Goal: Download file/media

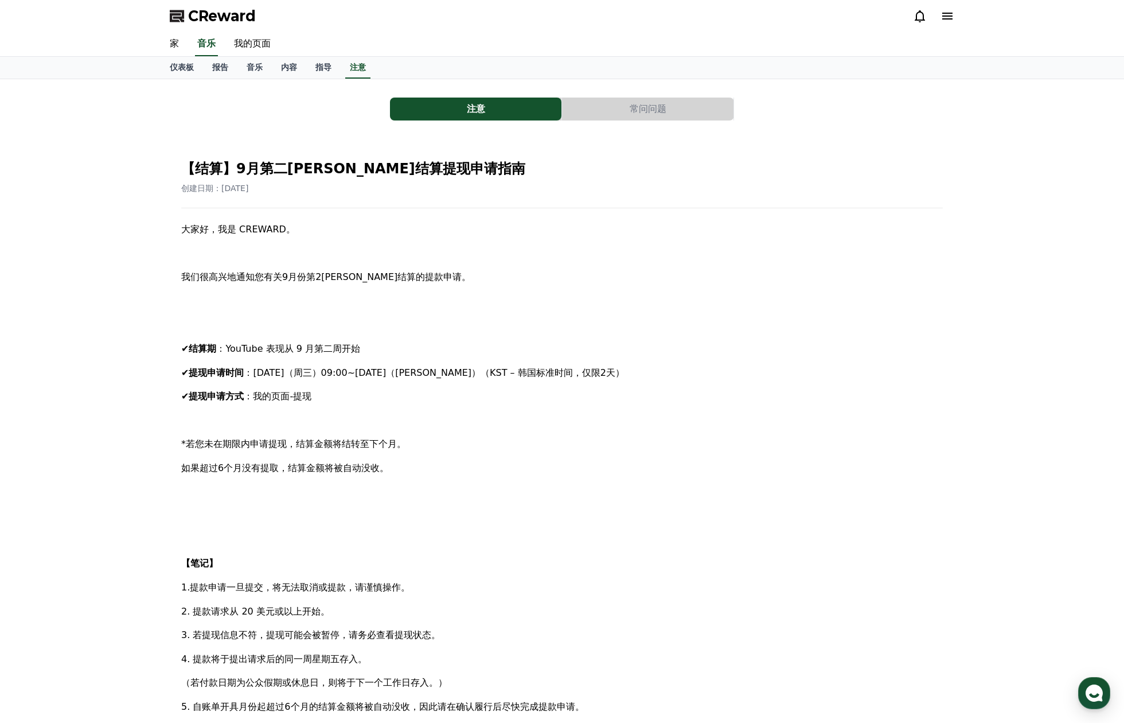
click at [952, 18] on icon at bounding box center [947, 16] width 10 height 7
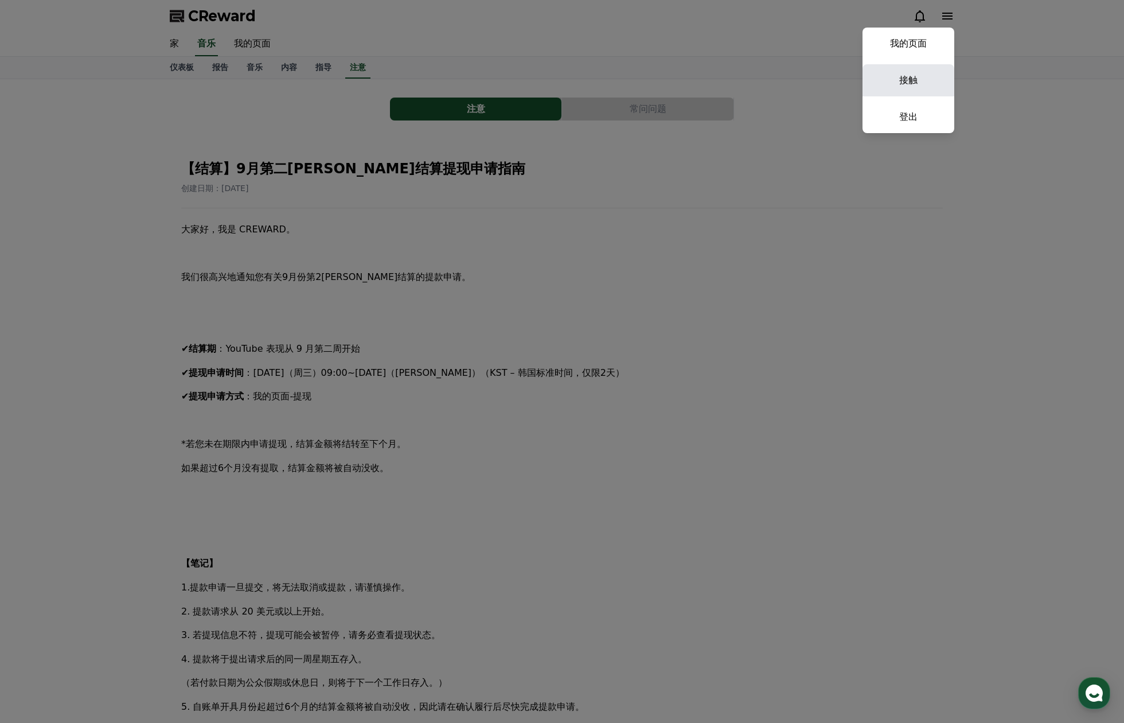
click at [916, 89] on link "接触" at bounding box center [909, 80] width 92 height 32
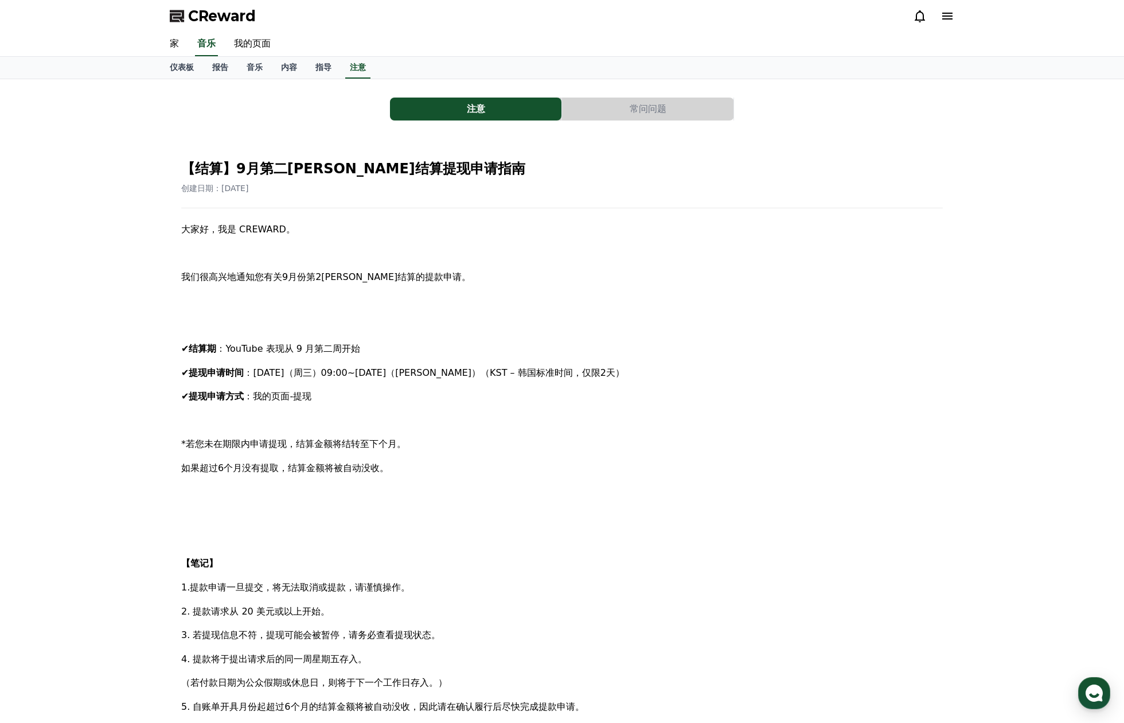
click at [942, 17] on icon at bounding box center [948, 16] width 14 height 14
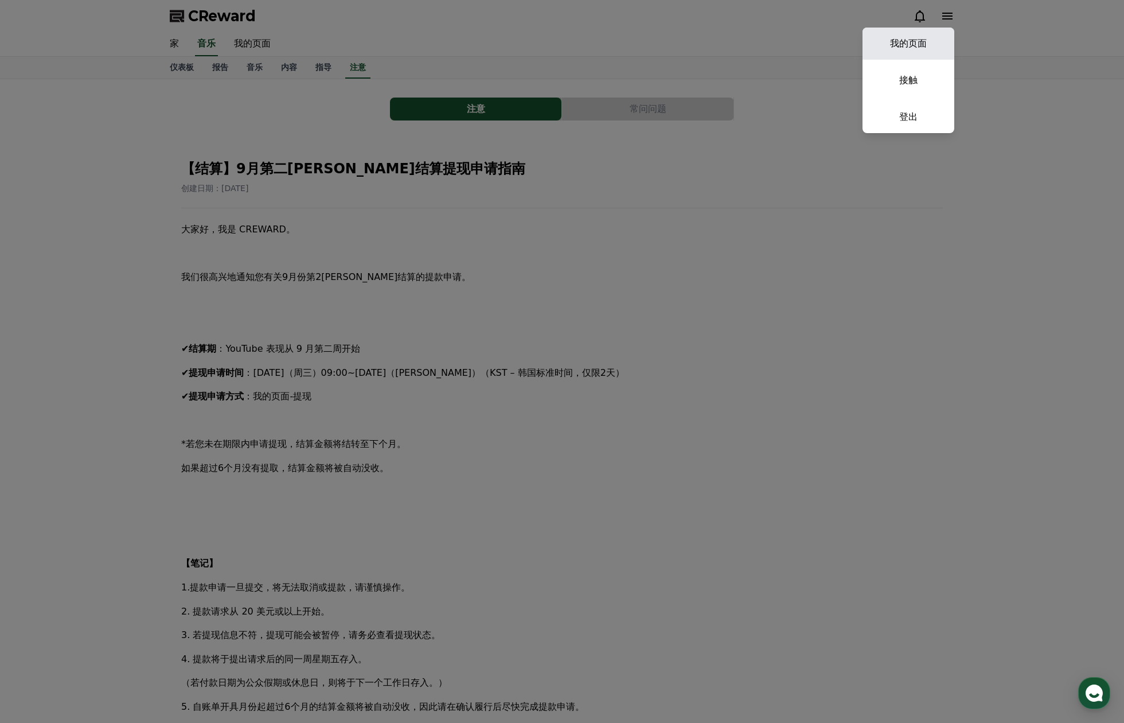
click at [905, 47] on font "我的页面" at bounding box center [908, 43] width 37 height 11
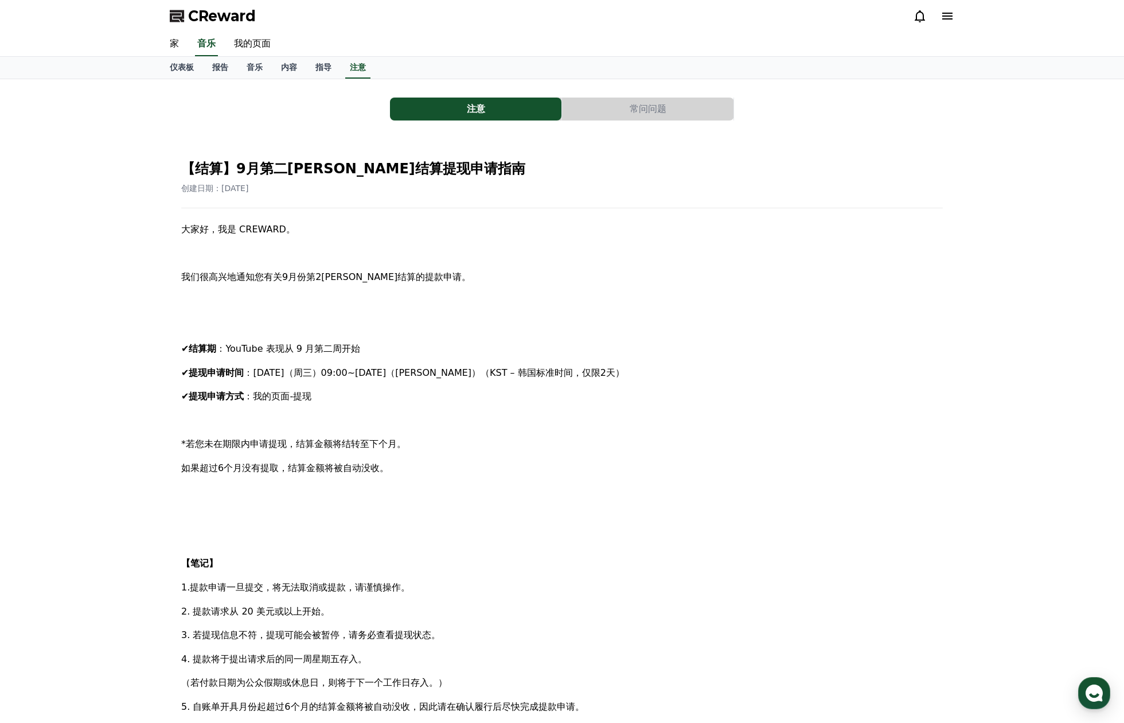
select select "**********"
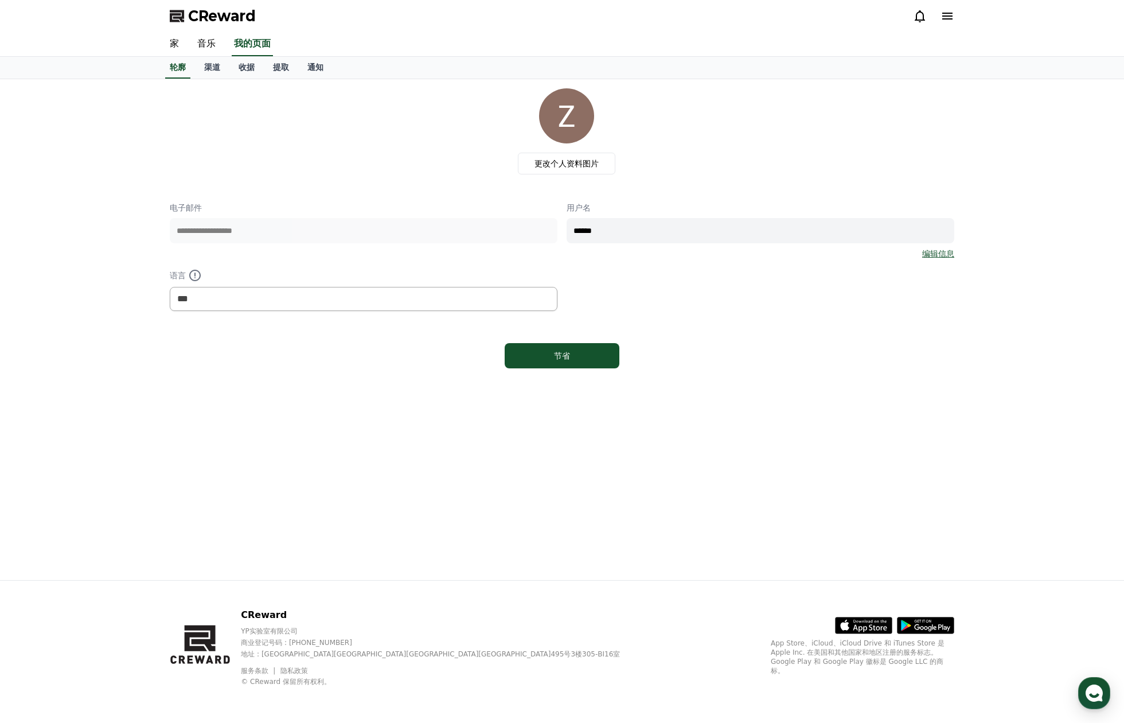
click at [333, 64] on div "轮廓 渠道 收据 提取 通知" at bounding box center [562, 68] width 803 height 22
click at [315, 68] on font "通知" at bounding box center [315, 67] width 16 height 9
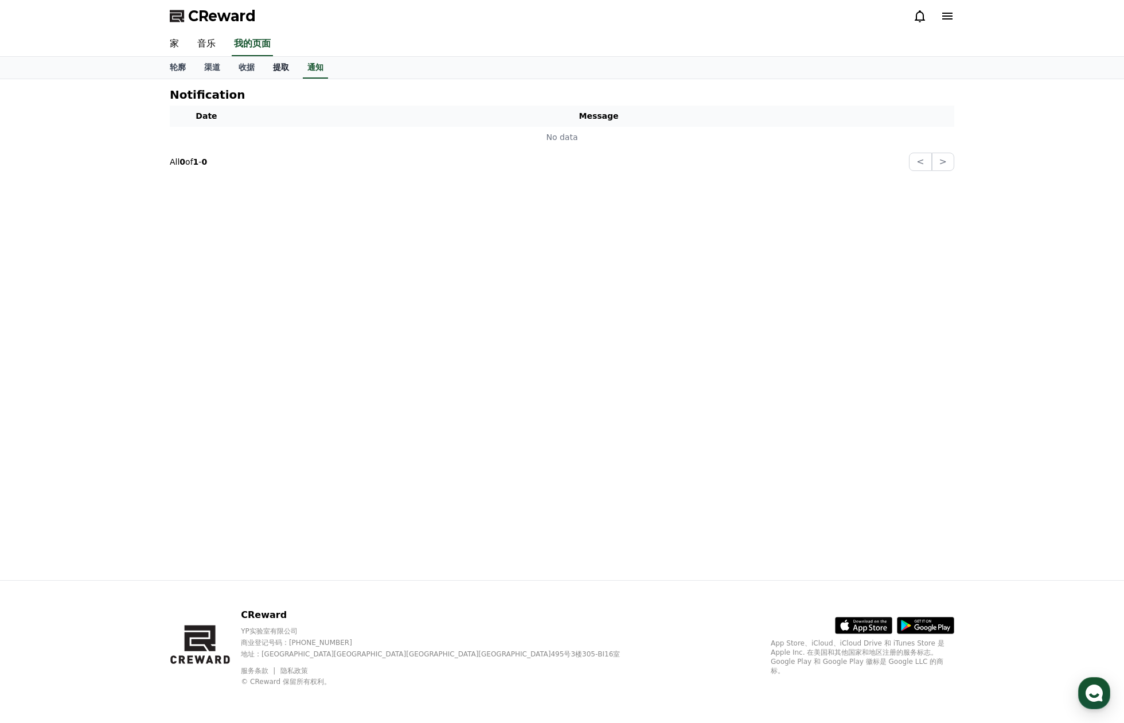
click at [289, 68] on link "提取" at bounding box center [281, 68] width 34 height 22
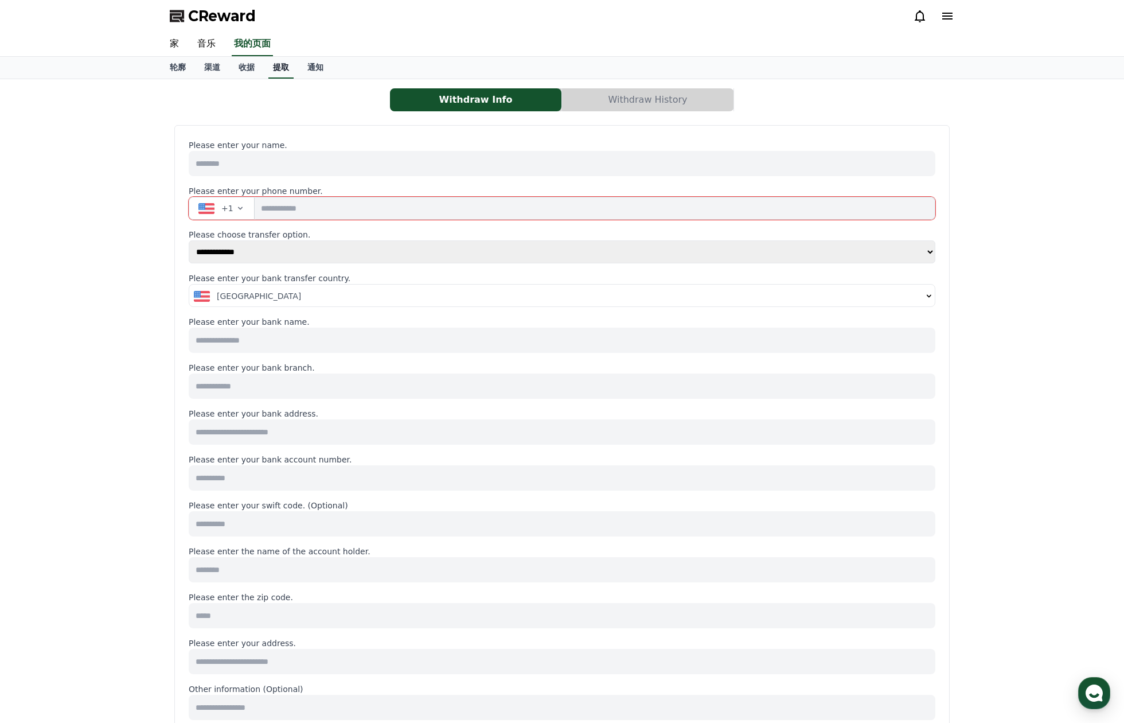
select select
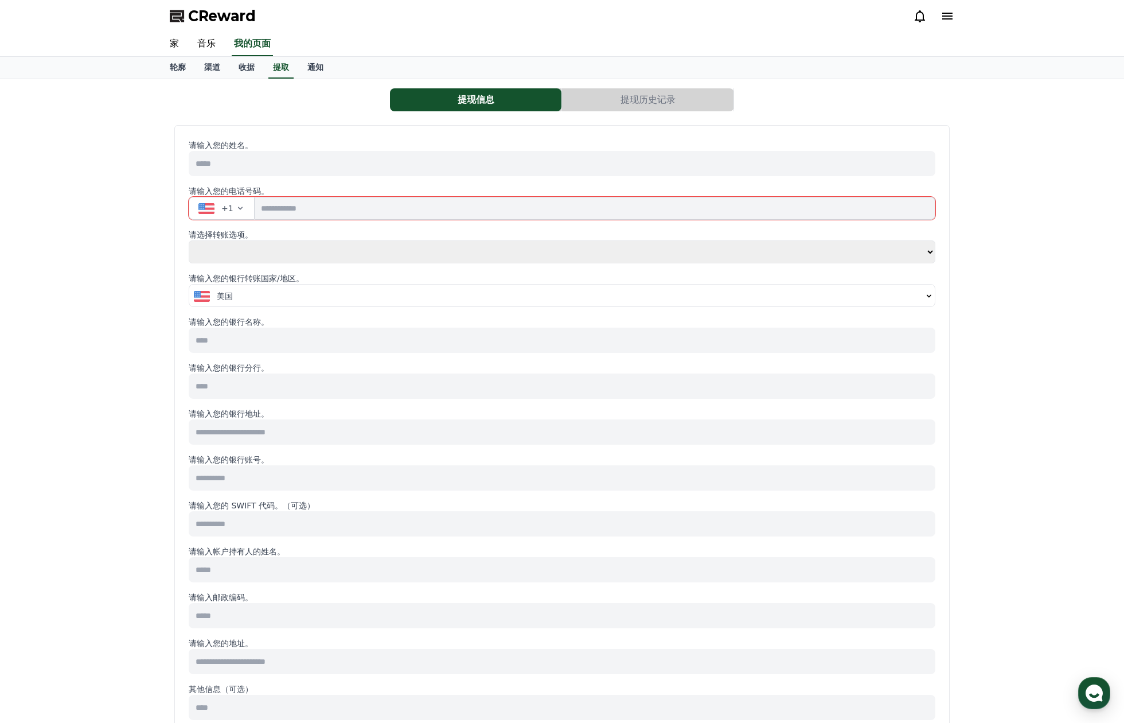
click at [292, 303] on button "美国" at bounding box center [562, 295] width 746 height 23
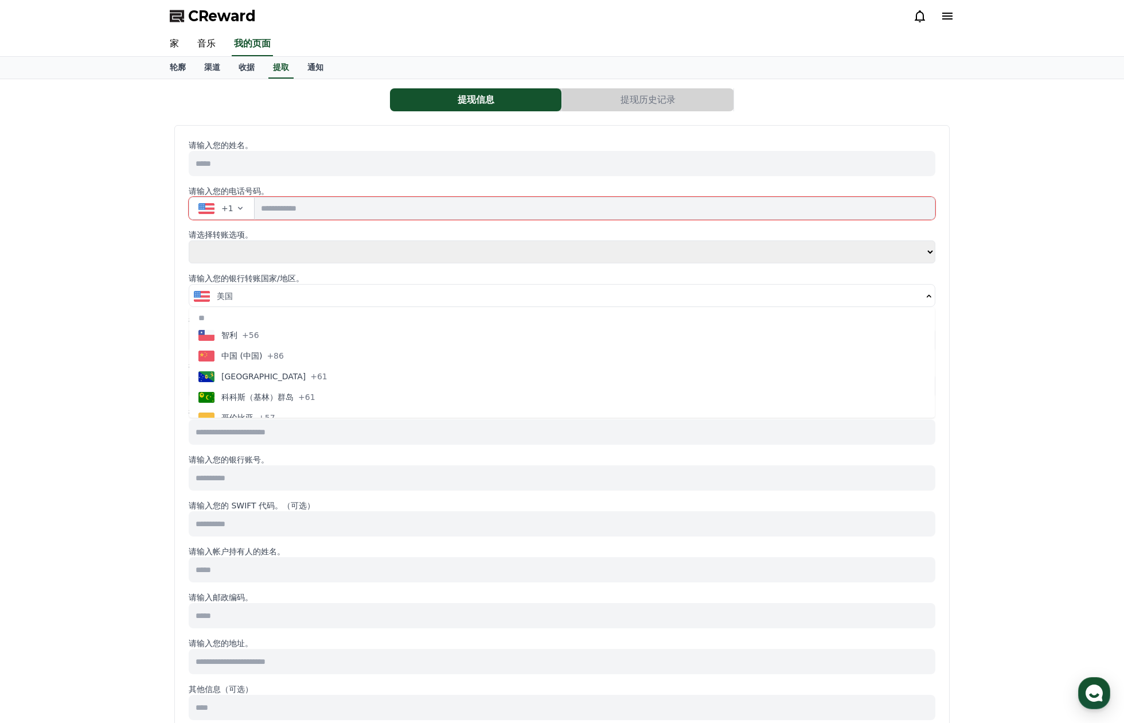
scroll to position [888, 0]
click at [285, 376] on button "中国 (中国) +86" at bounding box center [562, 379] width 746 height 21
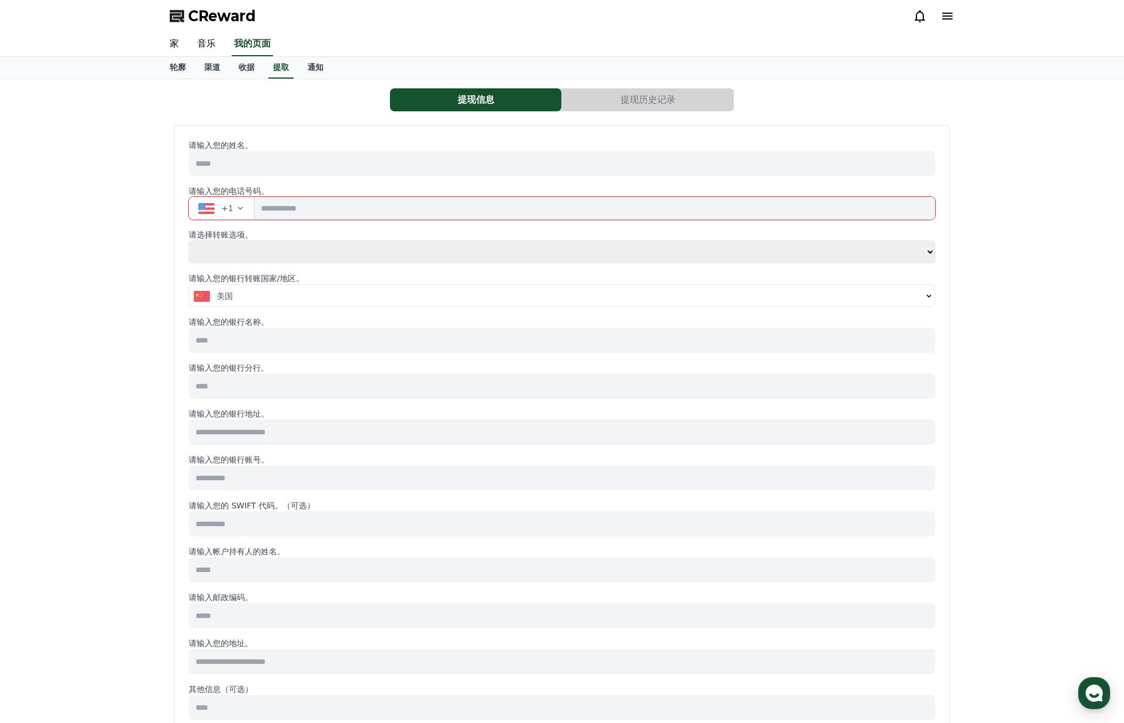
click at [259, 345] on input at bounding box center [562, 340] width 747 height 25
click at [155, 376] on div "提现信息 提现历史记录 请输入您的姓名。 请输入您的电话号码。 +1 请选择转账选项。 **** ** 请输入您的银行转账国家/地区。 美国 请输入您的银行名…" at bounding box center [562, 538] width 1124 height 918
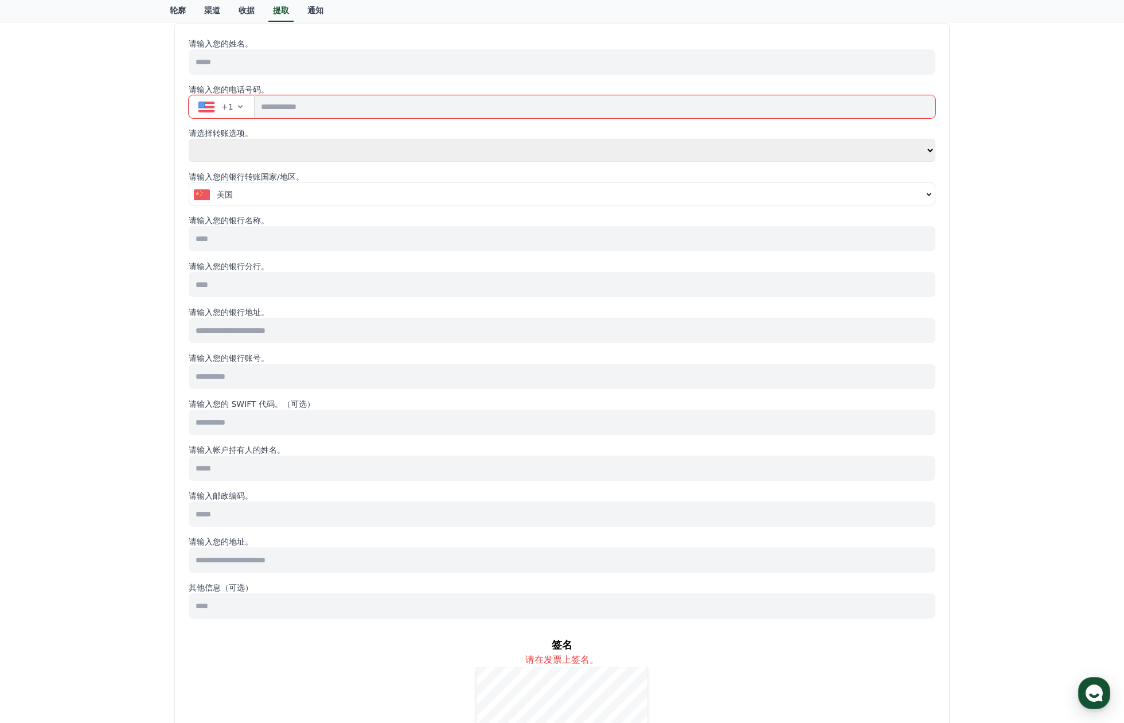
scroll to position [107, 0]
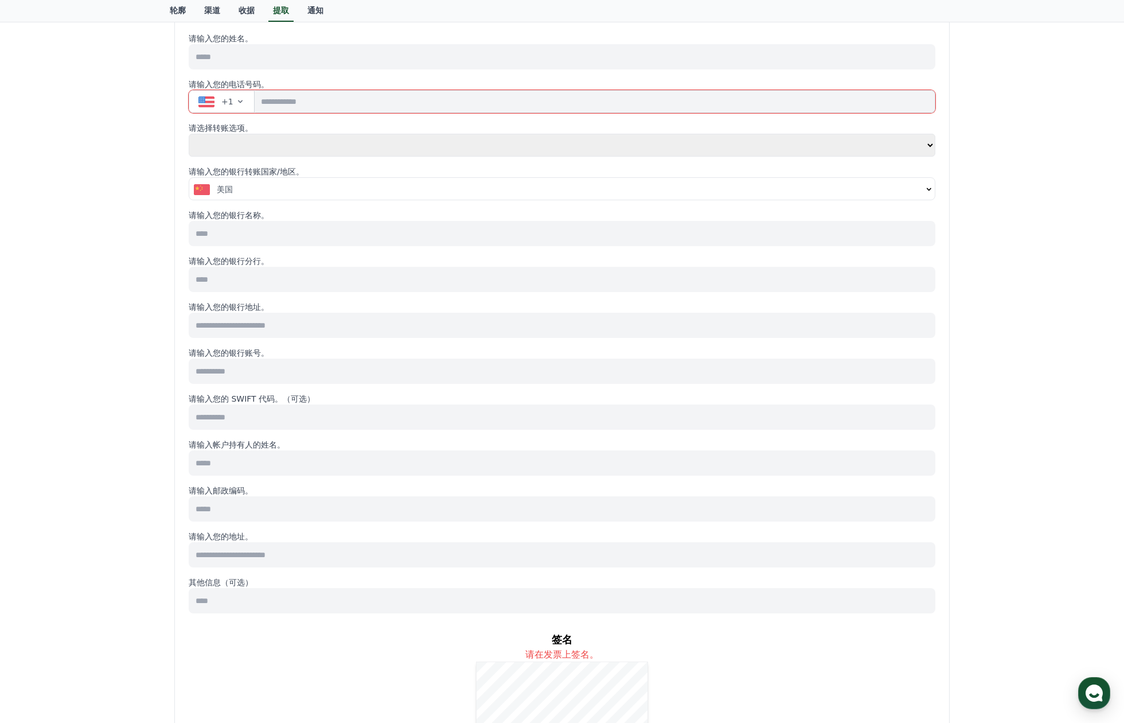
click at [268, 269] on input at bounding box center [562, 279] width 747 height 25
click at [271, 233] on input at bounding box center [562, 233] width 747 height 25
click at [261, 278] on input at bounding box center [562, 279] width 747 height 25
click at [254, 334] on input at bounding box center [562, 325] width 747 height 25
click at [222, 372] on input at bounding box center [562, 370] width 747 height 25
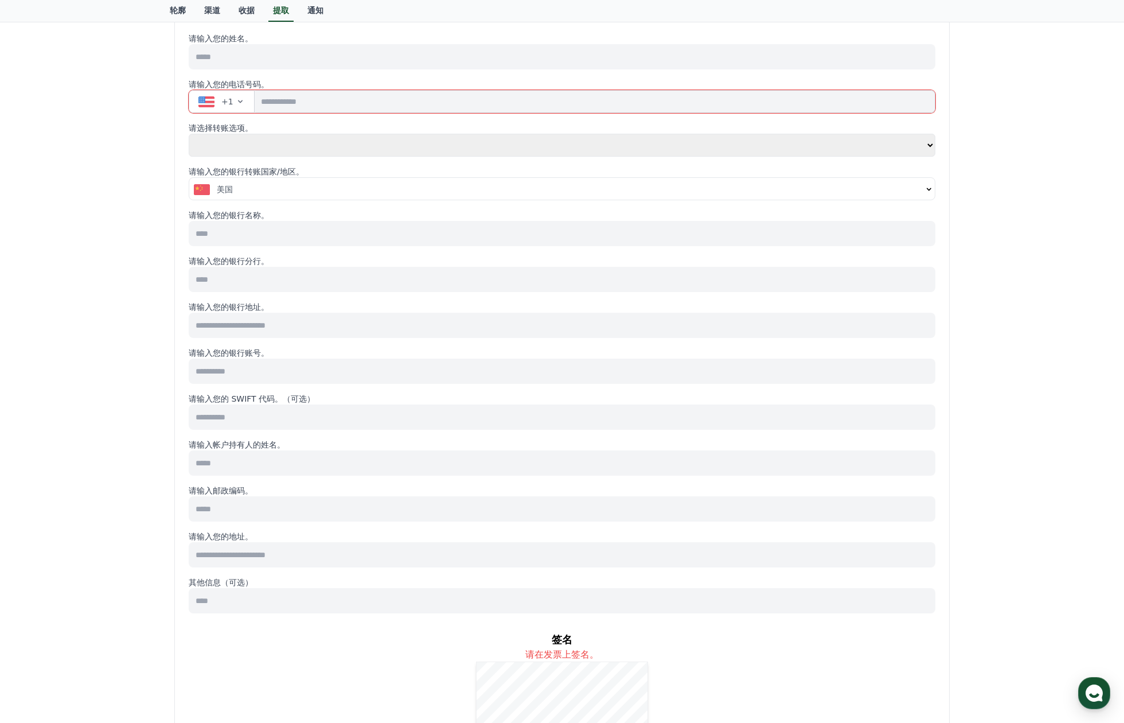
click at [253, 408] on input at bounding box center [562, 416] width 747 height 25
click at [244, 467] on input at bounding box center [562, 462] width 747 height 25
click at [215, 505] on input at bounding box center [562, 508] width 747 height 25
click at [202, 544] on input at bounding box center [562, 554] width 747 height 25
click at [214, 588] on input at bounding box center [562, 600] width 747 height 25
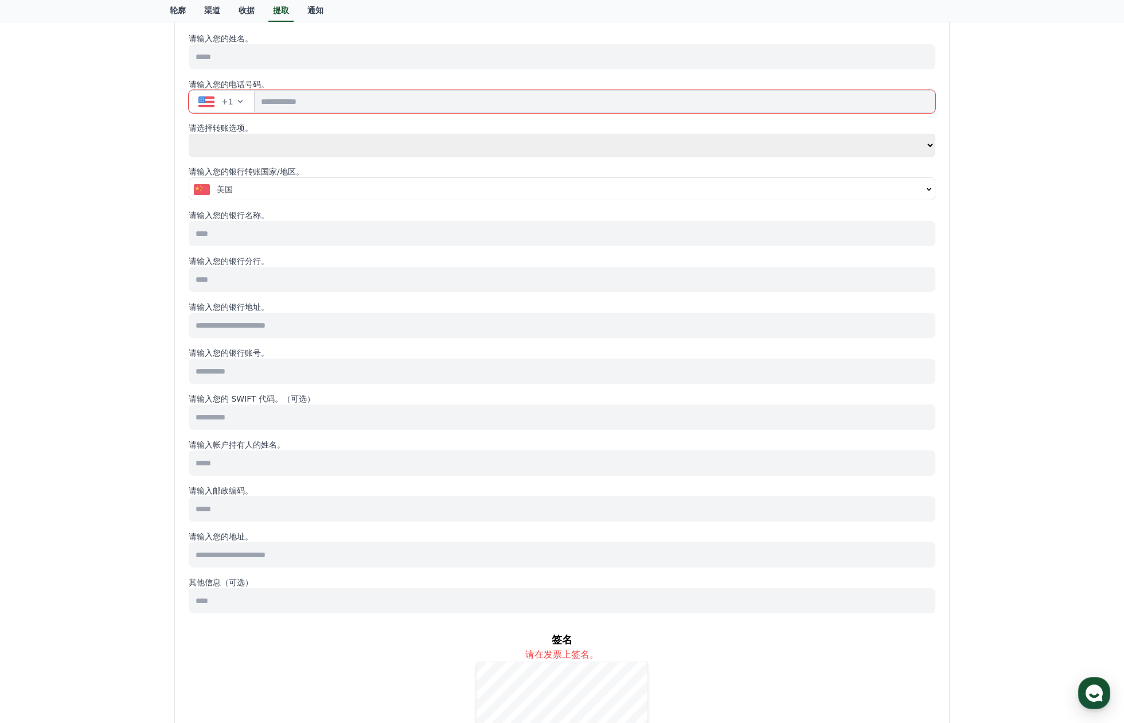
click at [246, 548] on input at bounding box center [562, 554] width 747 height 25
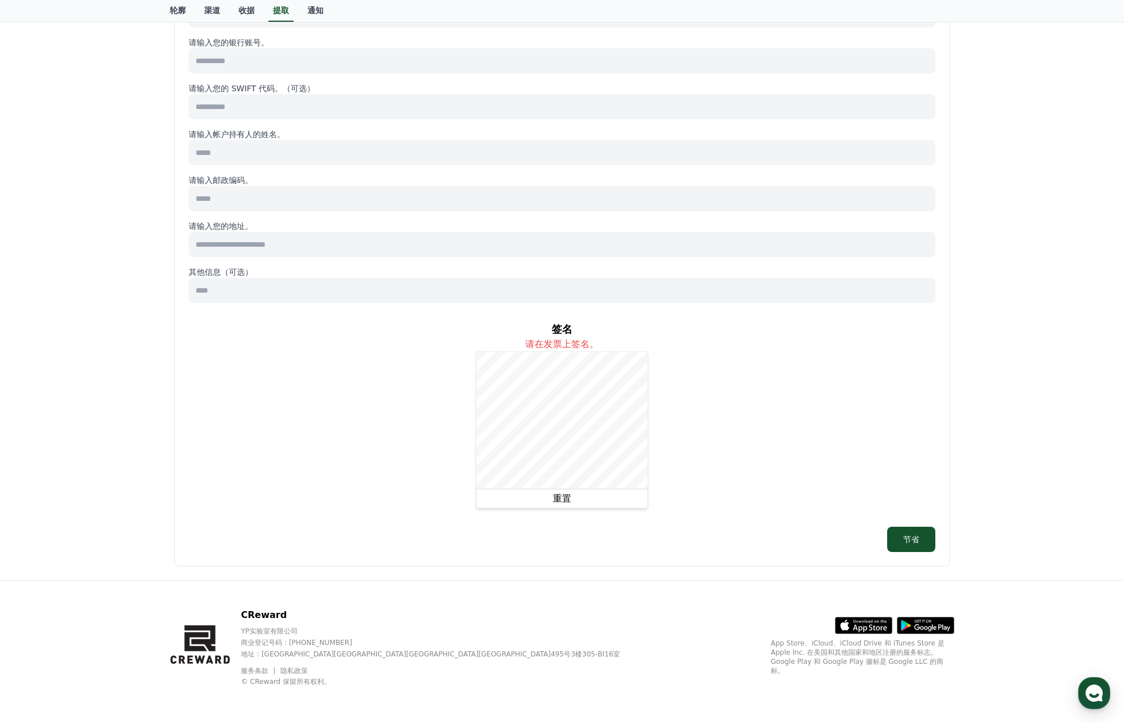
scroll to position [0, 0]
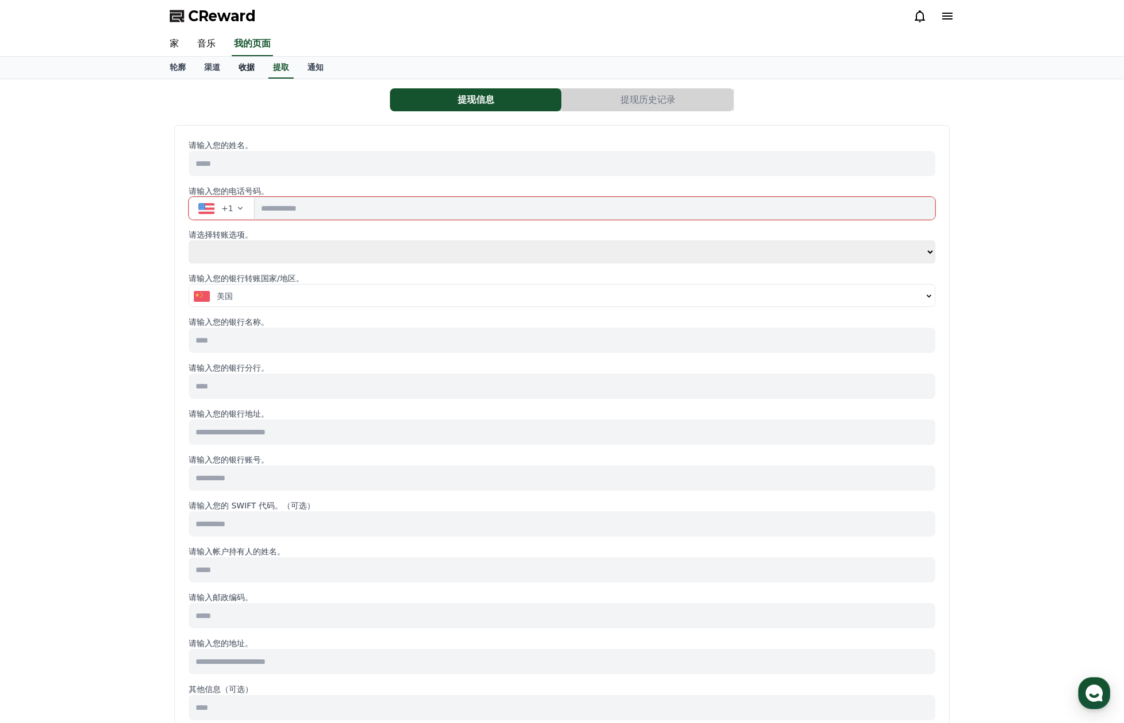
click at [253, 67] on font "收据" at bounding box center [247, 67] width 16 height 9
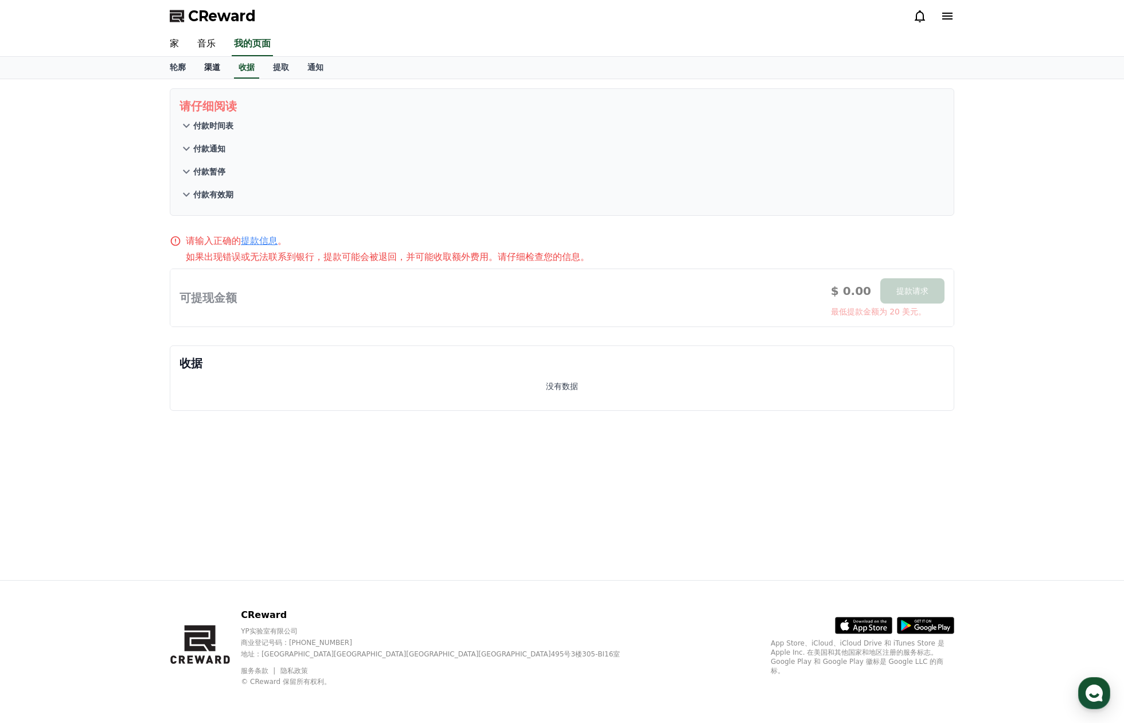
click at [220, 69] on font "渠道" at bounding box center [212, 67] width 16 height 9
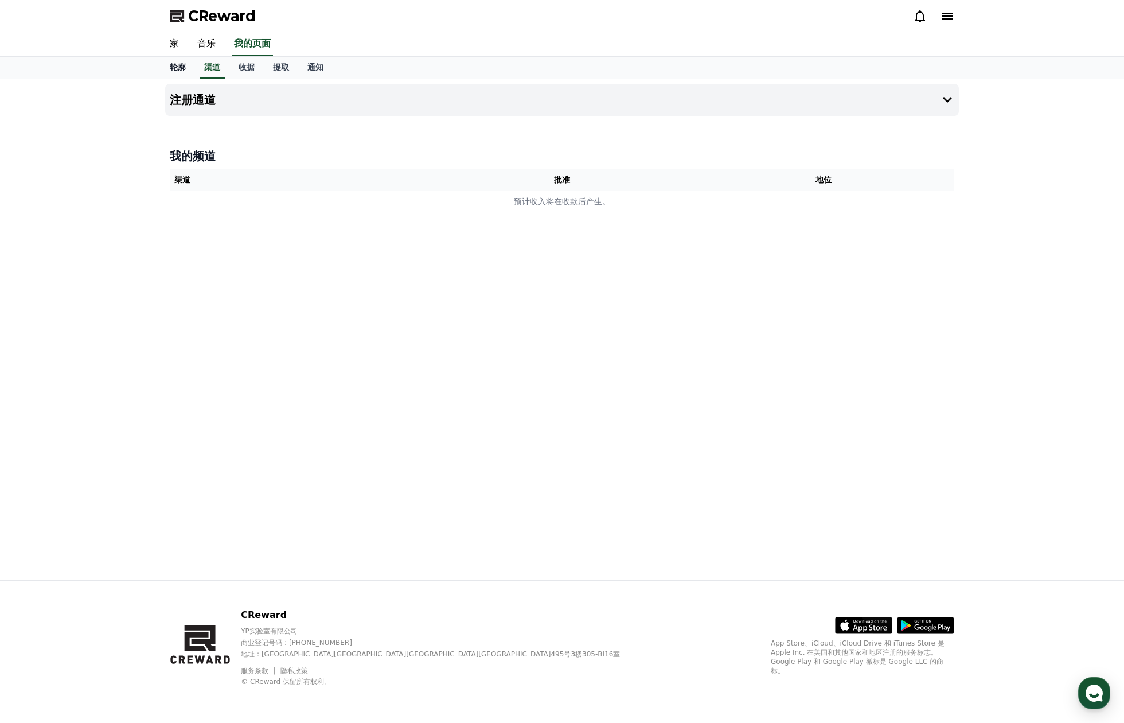
click at [167, 69] on link "轮廓" at bounding box center [178, 68] width 34 height 22
select select "**********"
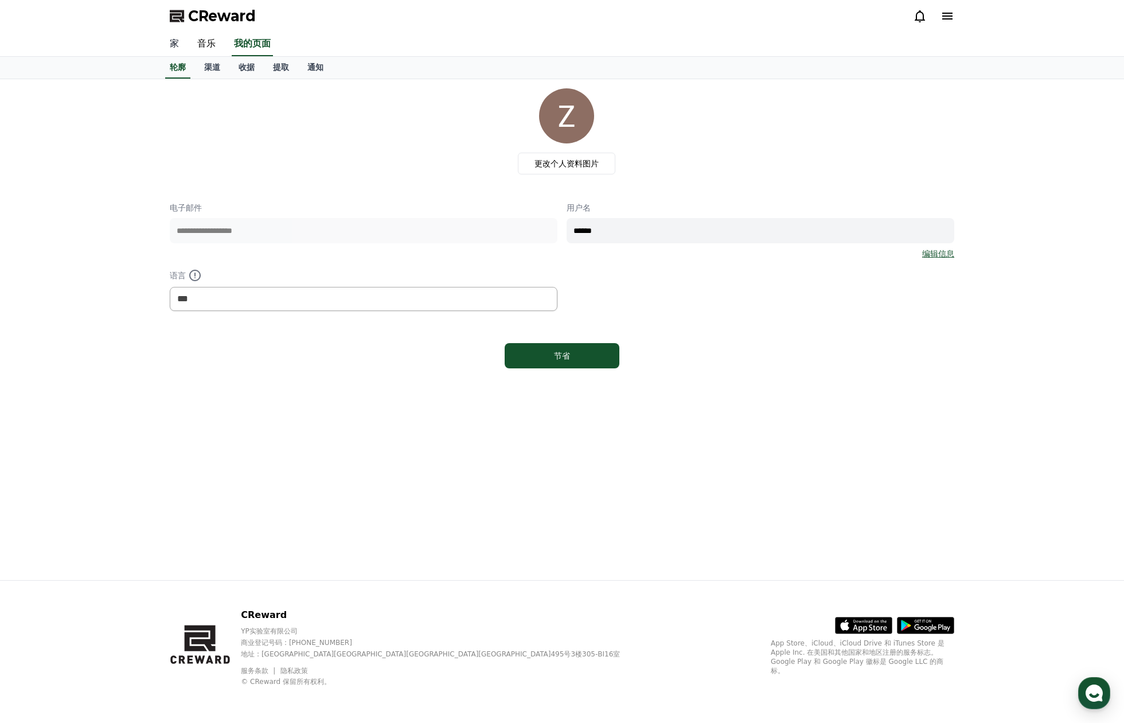
click at [173, 40] on font "家" at bounding box center [174, 43] width 9 height 11
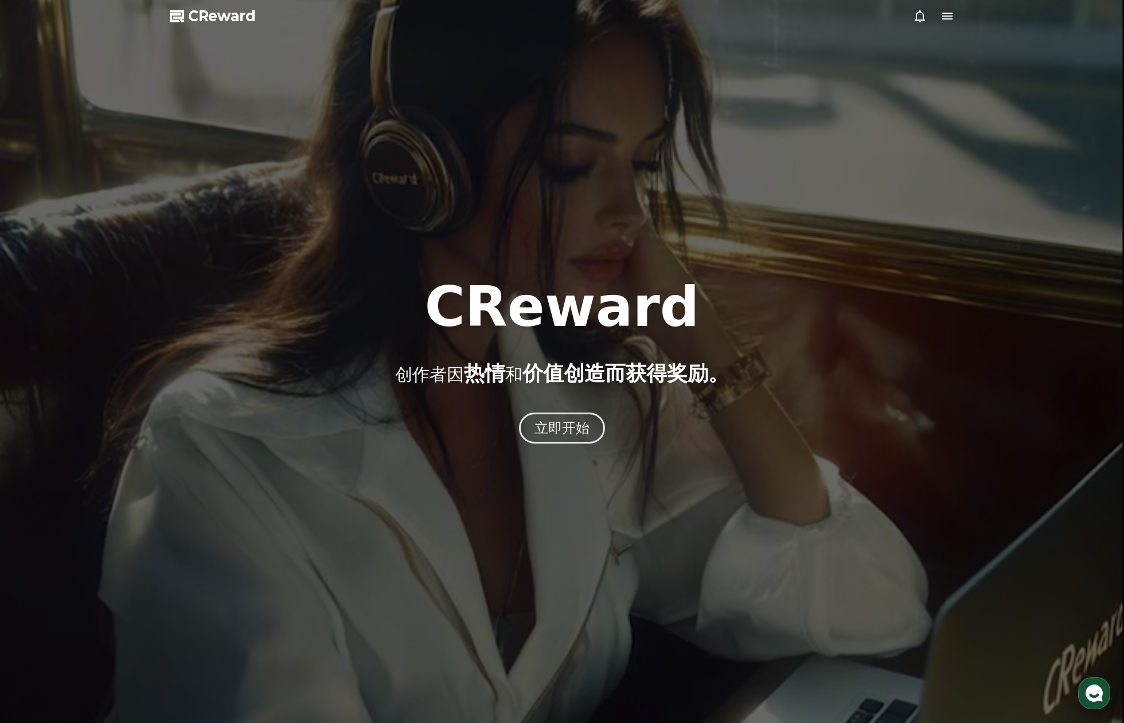
click at [945, 14] on icon at bounding box center [948, 16] width 14 height 14
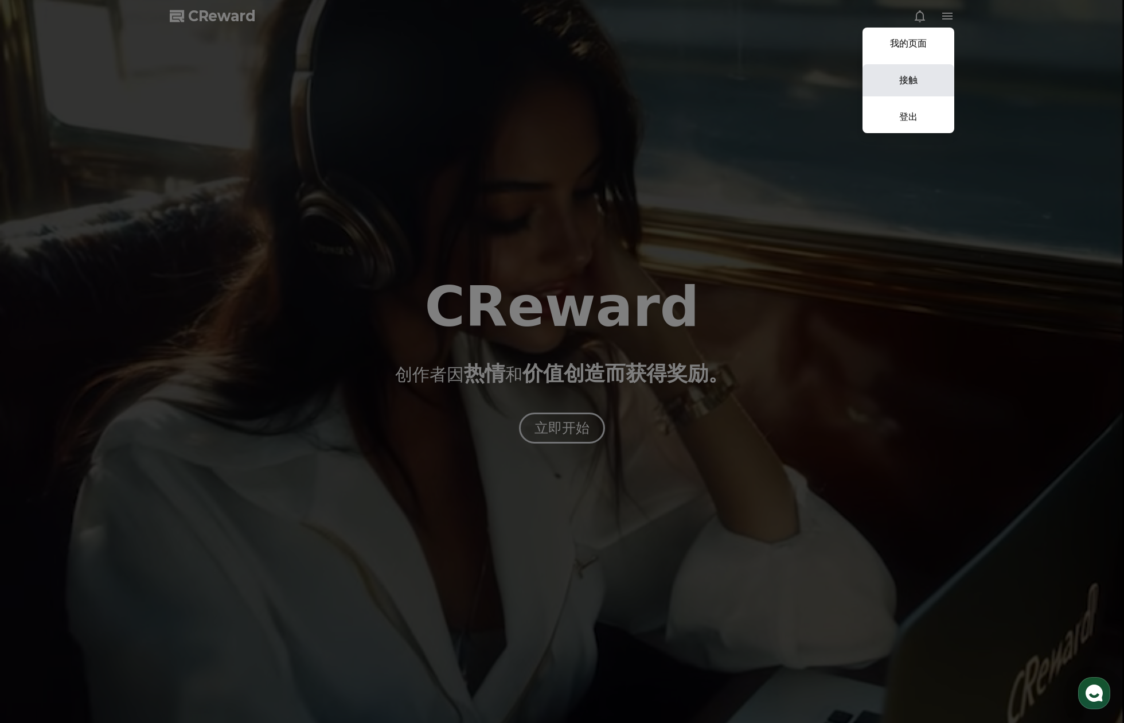
click at [916, 69] on link "接触" at bounding box center [909, 80] width 92 height 32
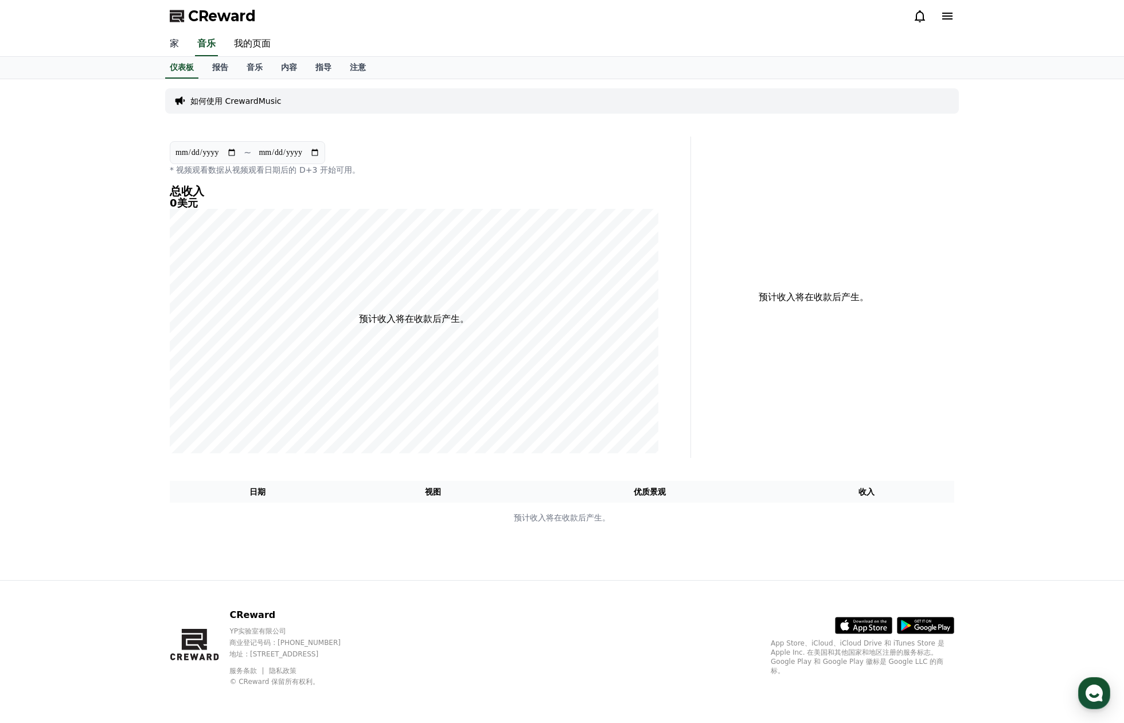
click at [174, 41] on font "家" at bounding box center [174, 43] width 9 height 11
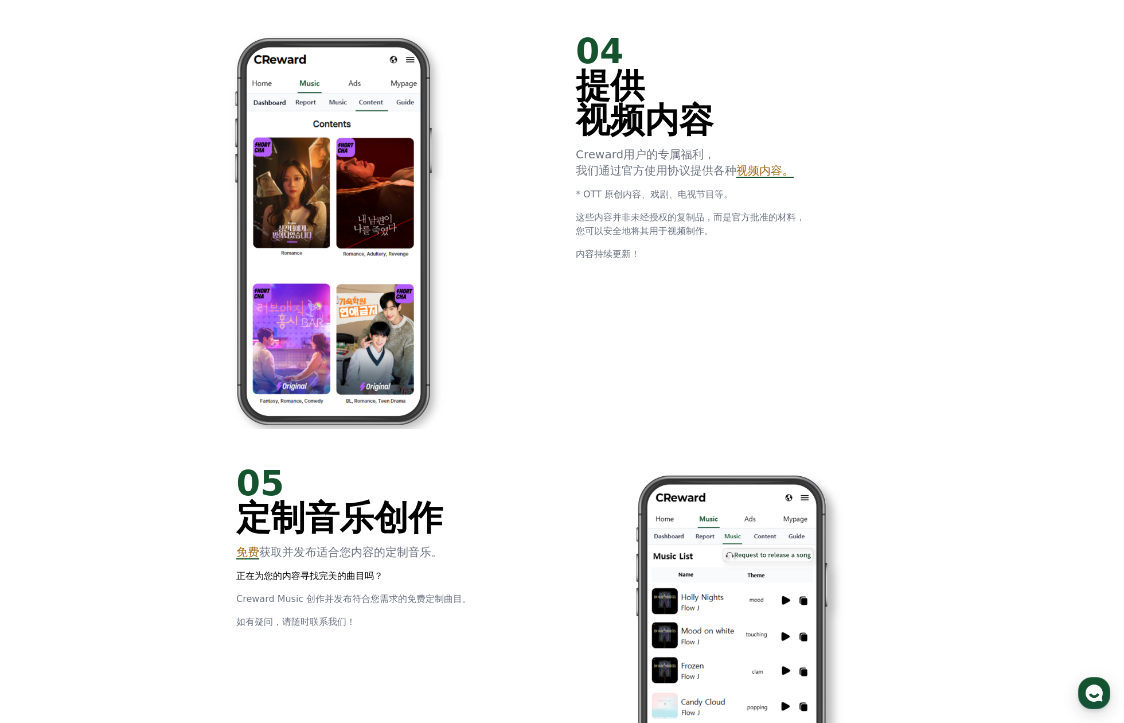
scroll to position [2473, 0]
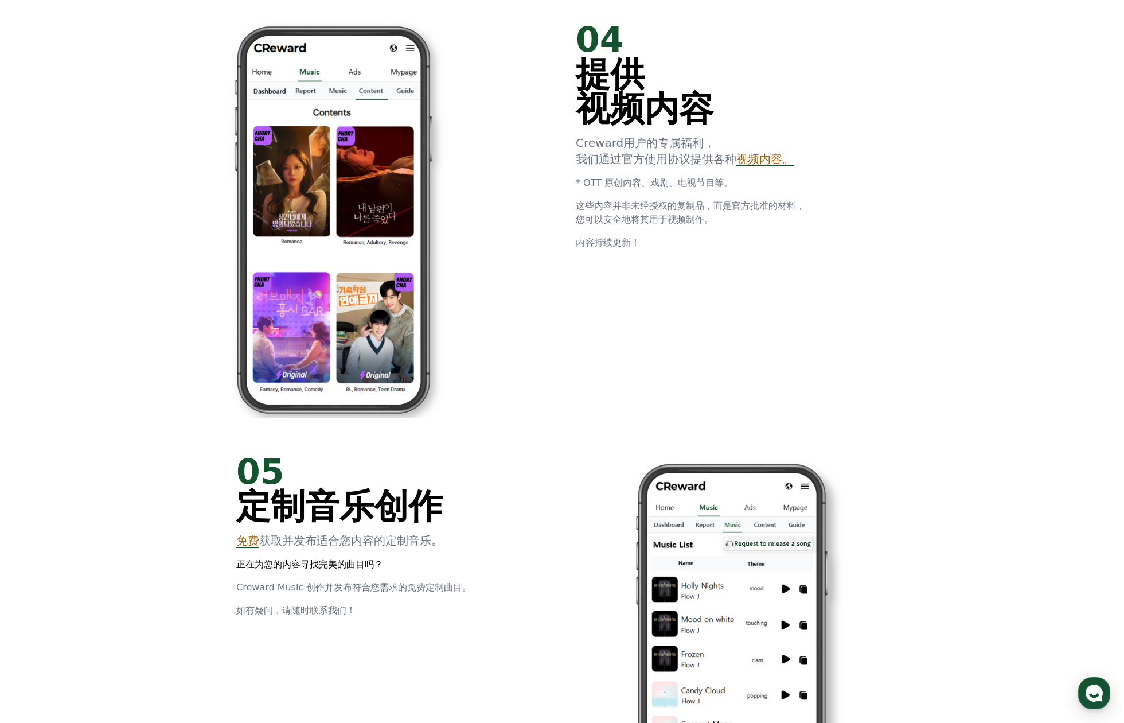
click at [759, 160] on font "视频内容。" at bounding box center [764, 159] width 57 height 14
click at [764, 161] on font "视频内容。" at bounding box center [764, 159] width 57 height 14
click at [715, 216] on p "这些内容并非未经授权的复制品，而是官方批准的材料，您可以安全地将其用于视频制作。" at bounding box center [732, 213] width 312 height 28
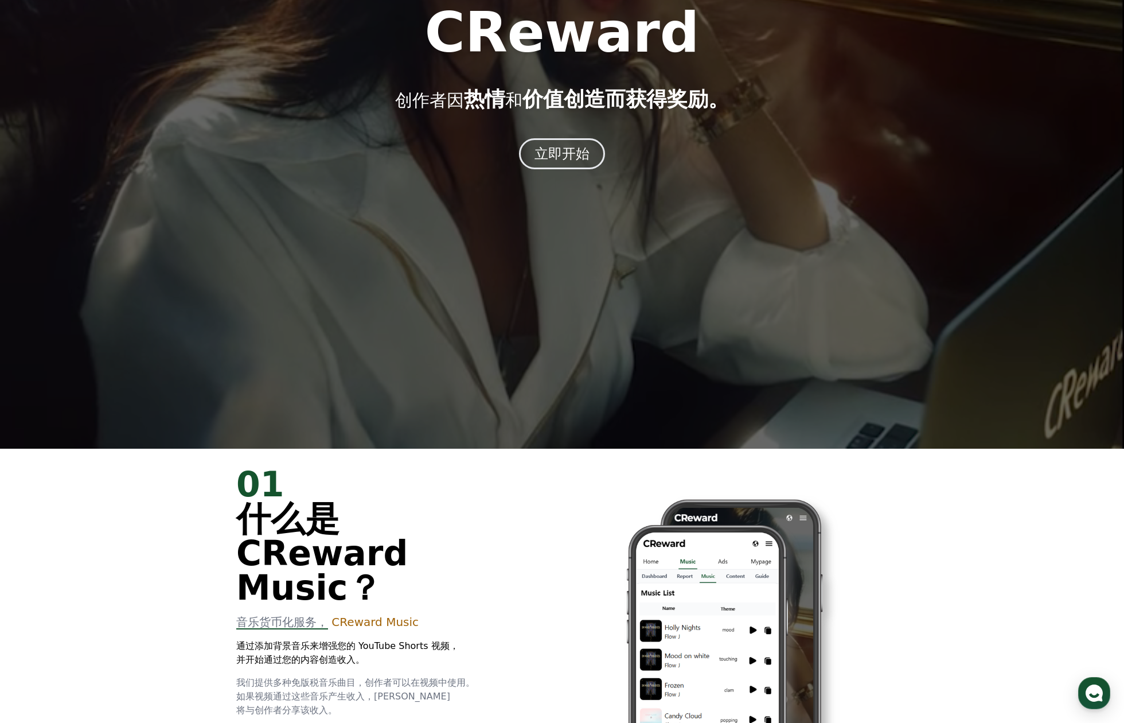
scroll to position [0, 0]
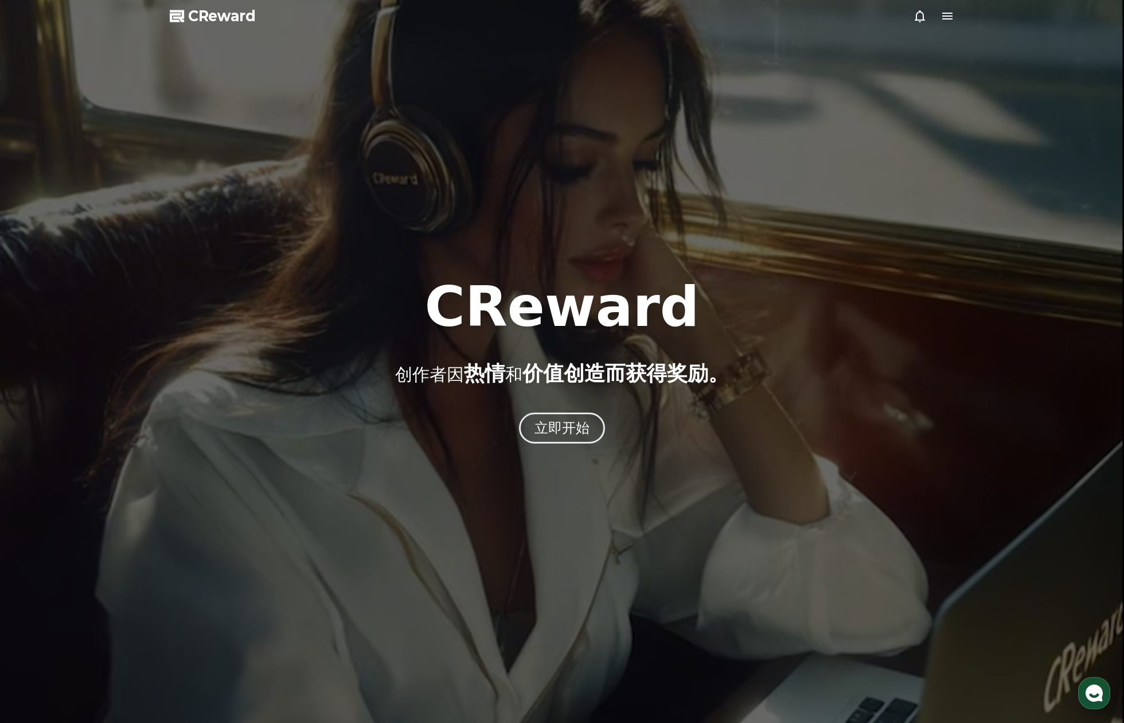
click at [954, 21] on div at bounding box center [562, 361] width 1124 height 723
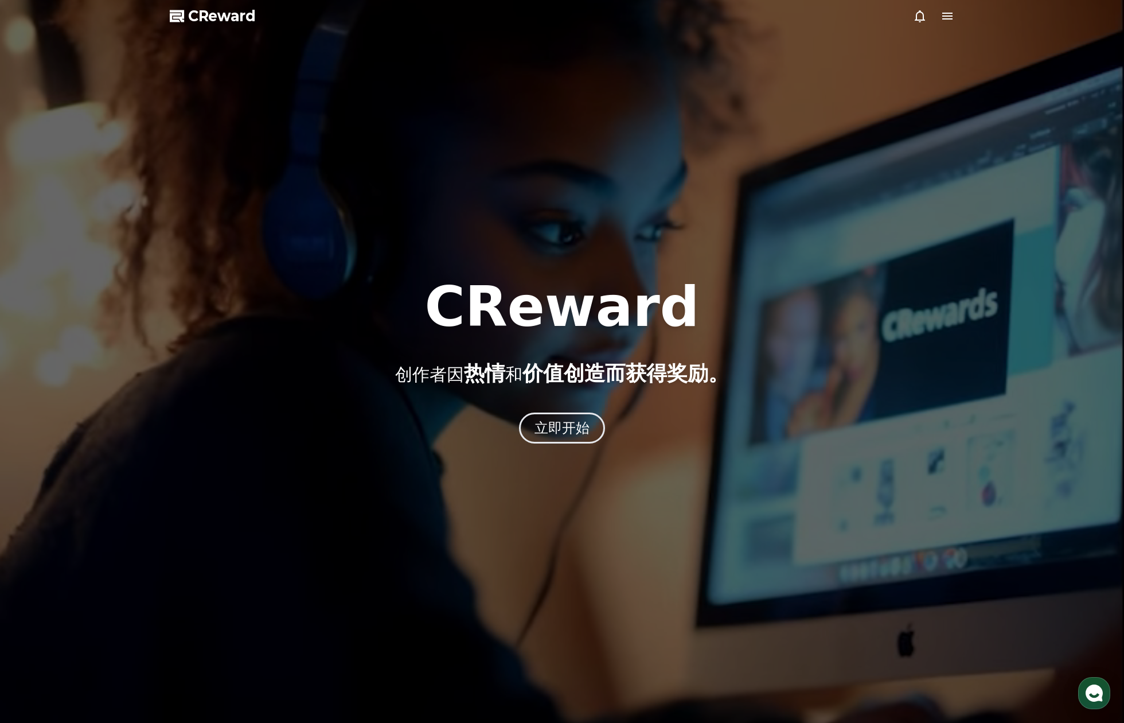
click at [950, 17] on icon at bounding box center [948, 16] width 14 height 14
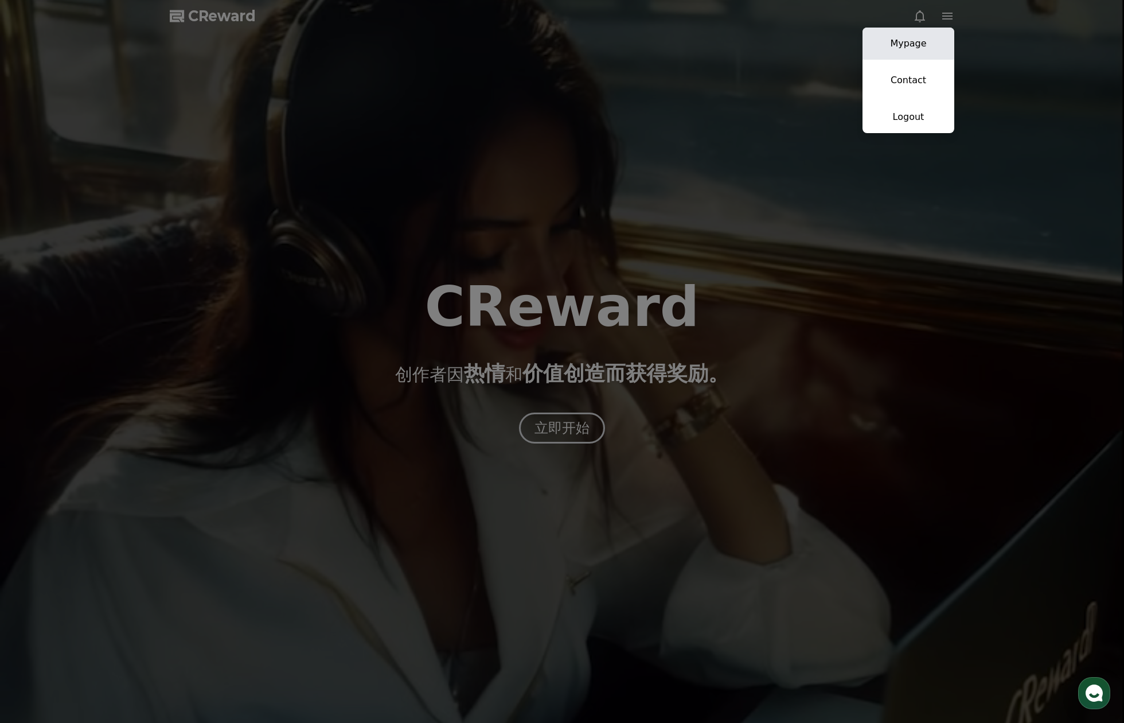
click at [929, 47] on link "Mypage" at bounding box center [909, 44] width 92 height 32
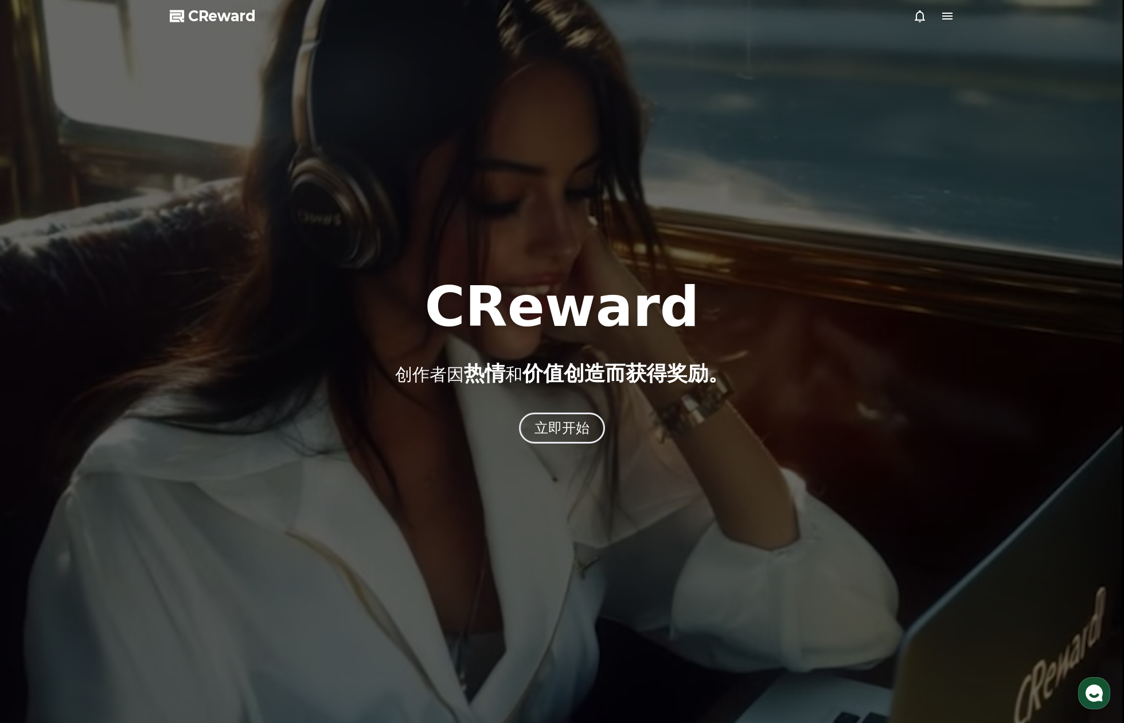
select select "**********"
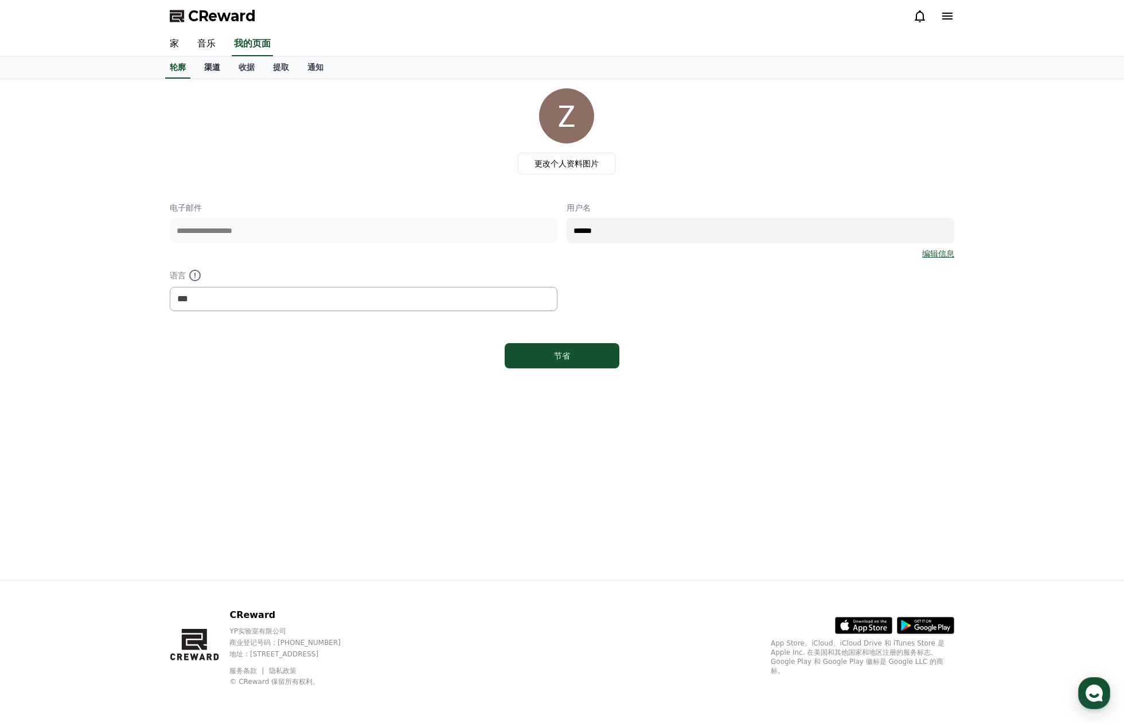
click at [216, 63] on font "渠道" at bounding box center [212, 67] width 16 height 9
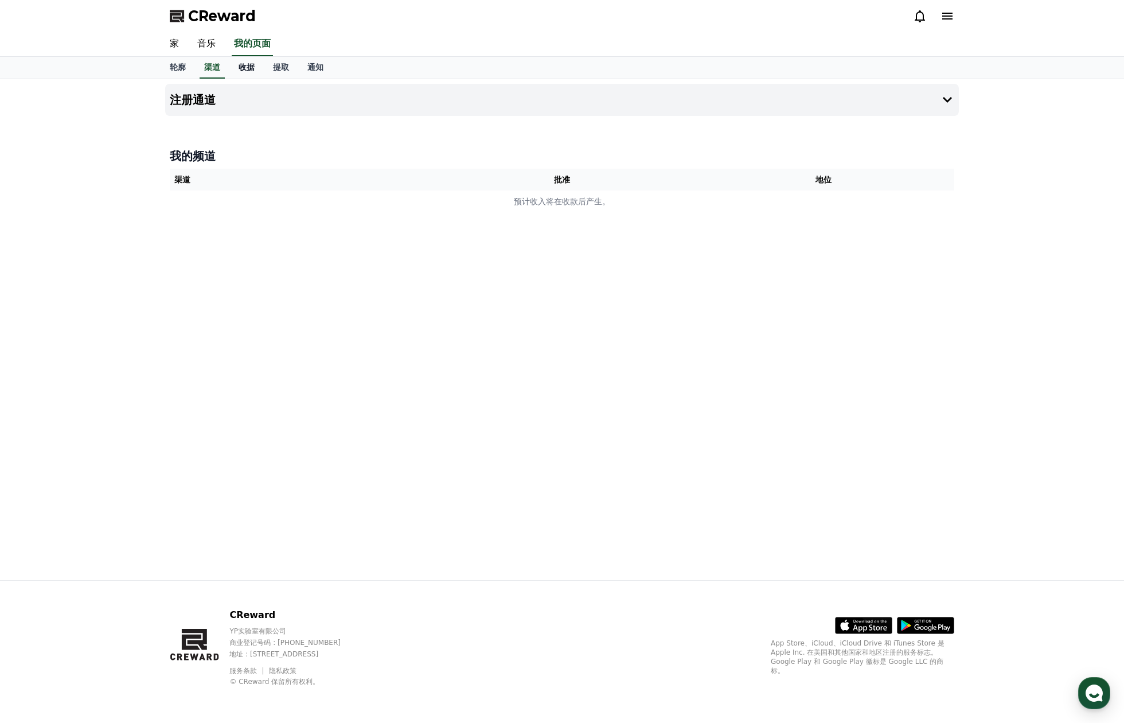
click at [243, 66] on font "收据" at bounding box center [247, 67] width 16 height 9
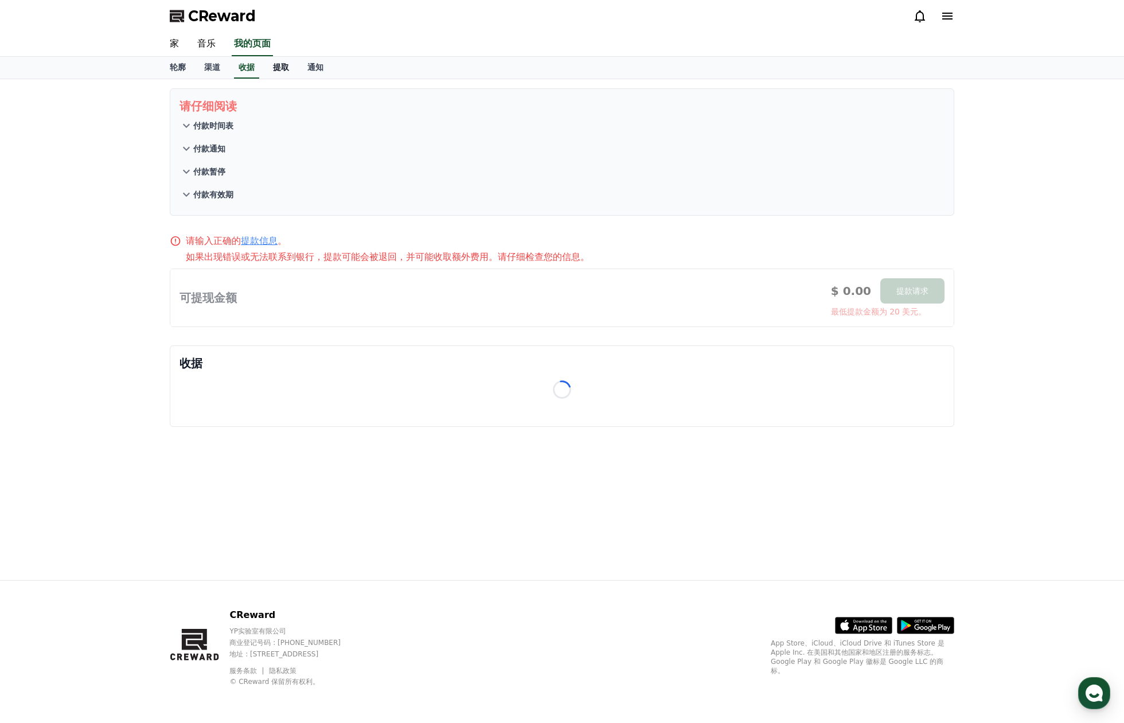
click at [279, 68] on font "提取" at bounding box center [281, 67] width 16 height 9
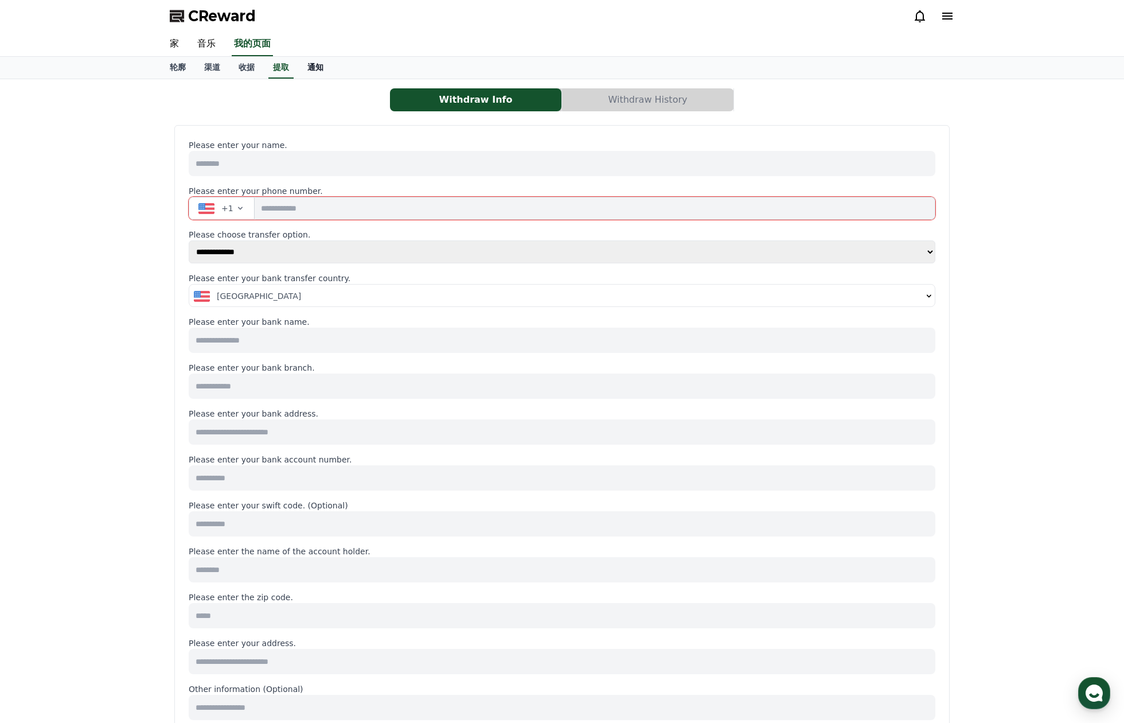
click at [317, 68] on font "通知" at bounding box center [315, 67] width 16 height 9
select select
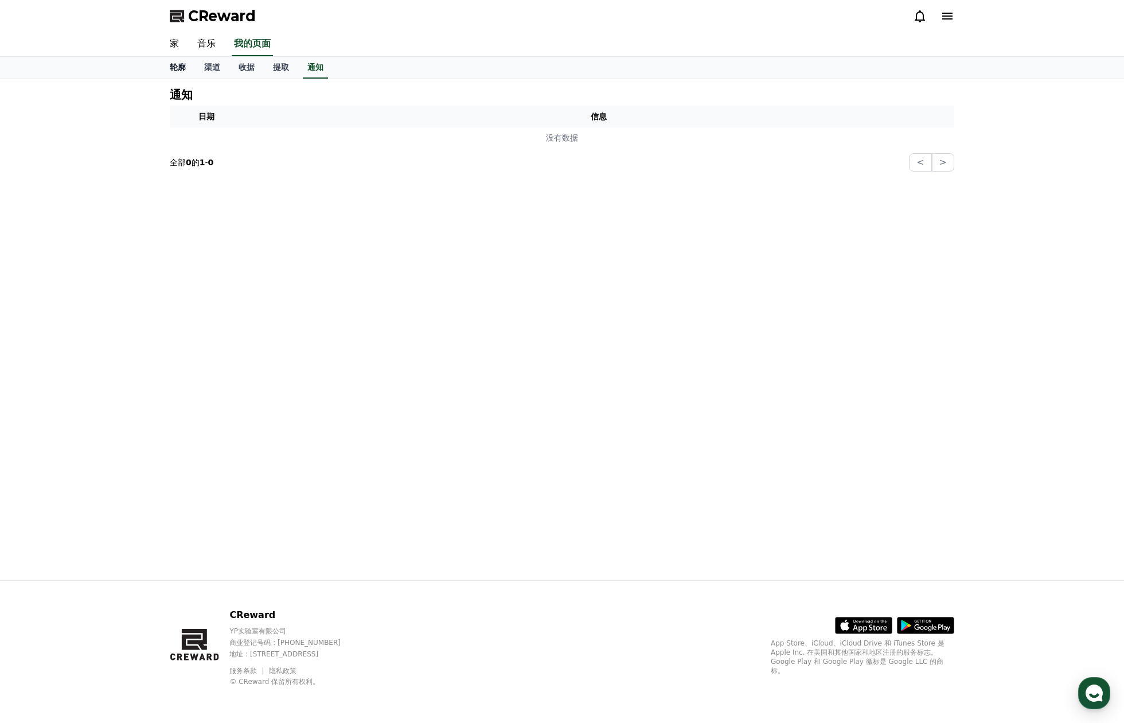
click at [188, 68] on link "轮廓" at bounding box center [178, 68] width 34 height 22
select select "**********"
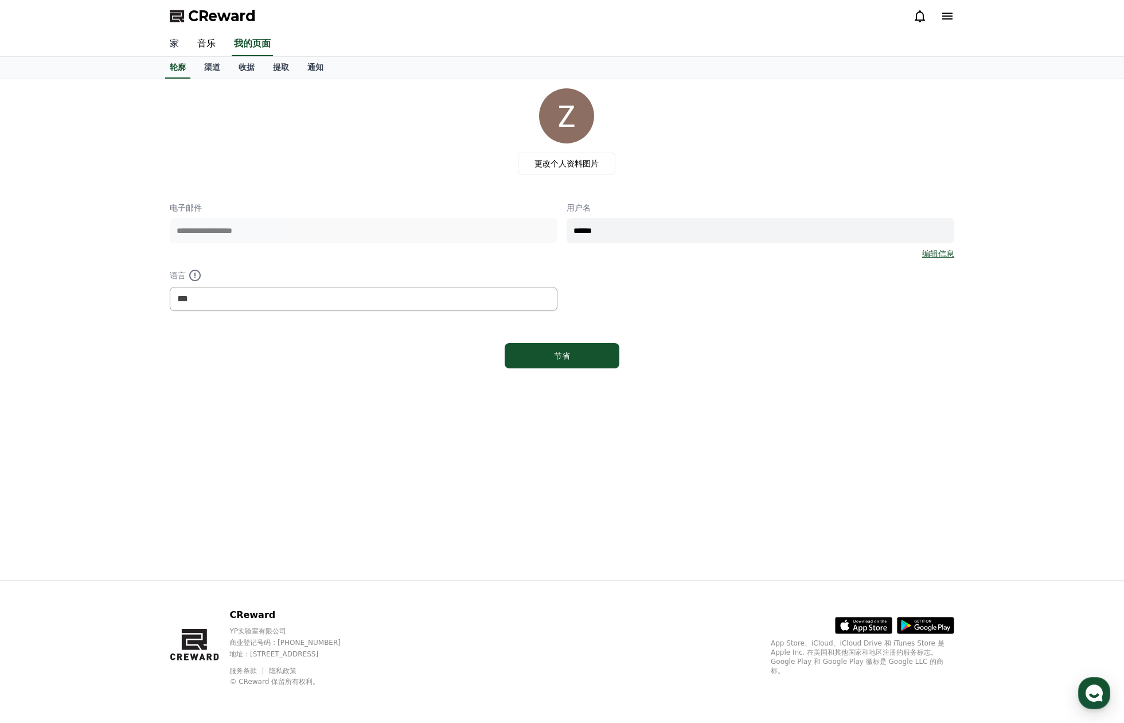
click at [177, 42] on font "家" at bounding box center [174, 43] width 9 height 11
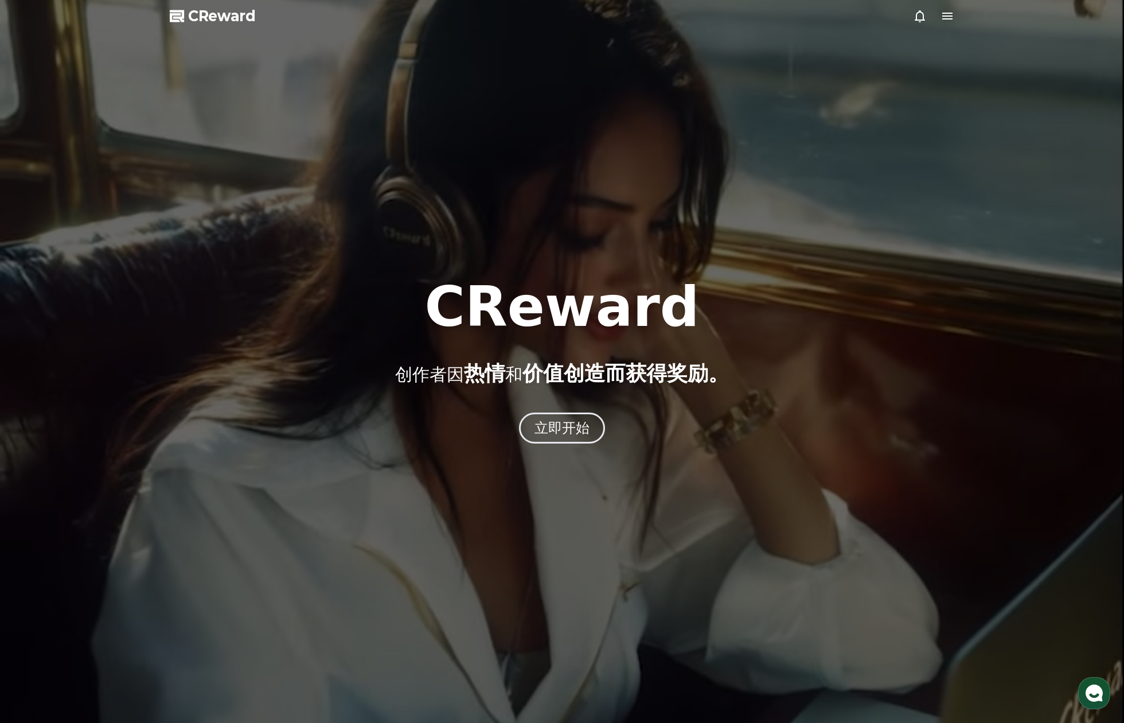
click at [950, 21] on icon at bounding box center [948, 16] width 14 height 14
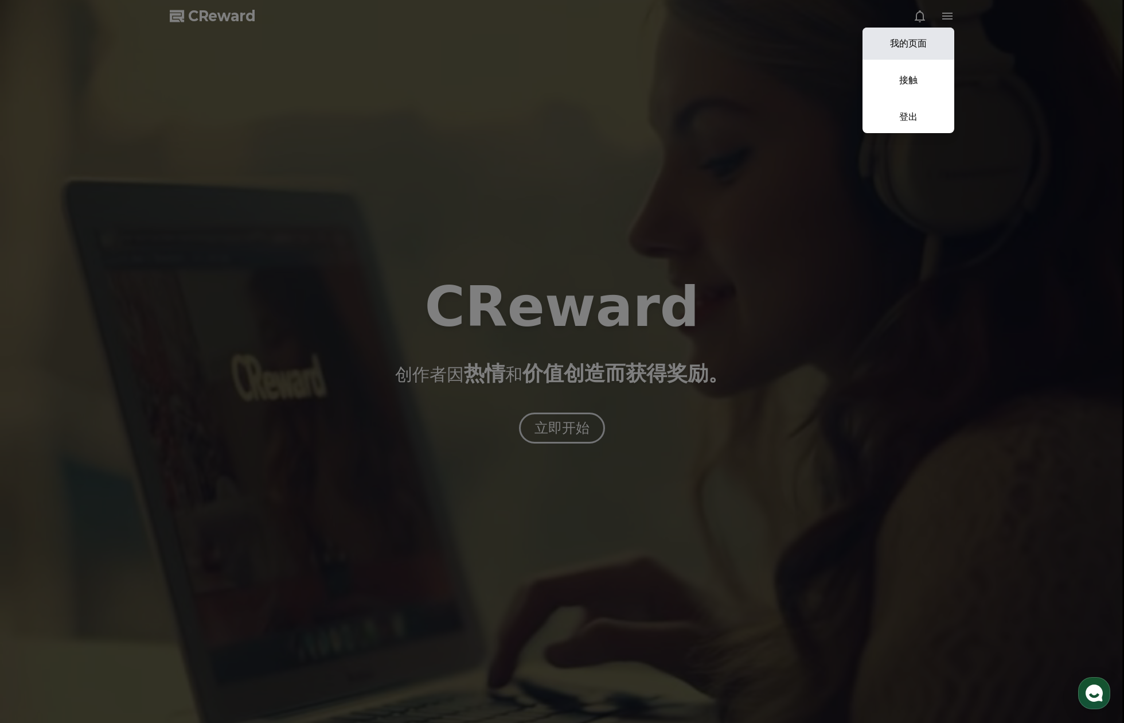
click at [924, 46] on font "我的页面" at bounding box center [908, 43] width 37 height 11
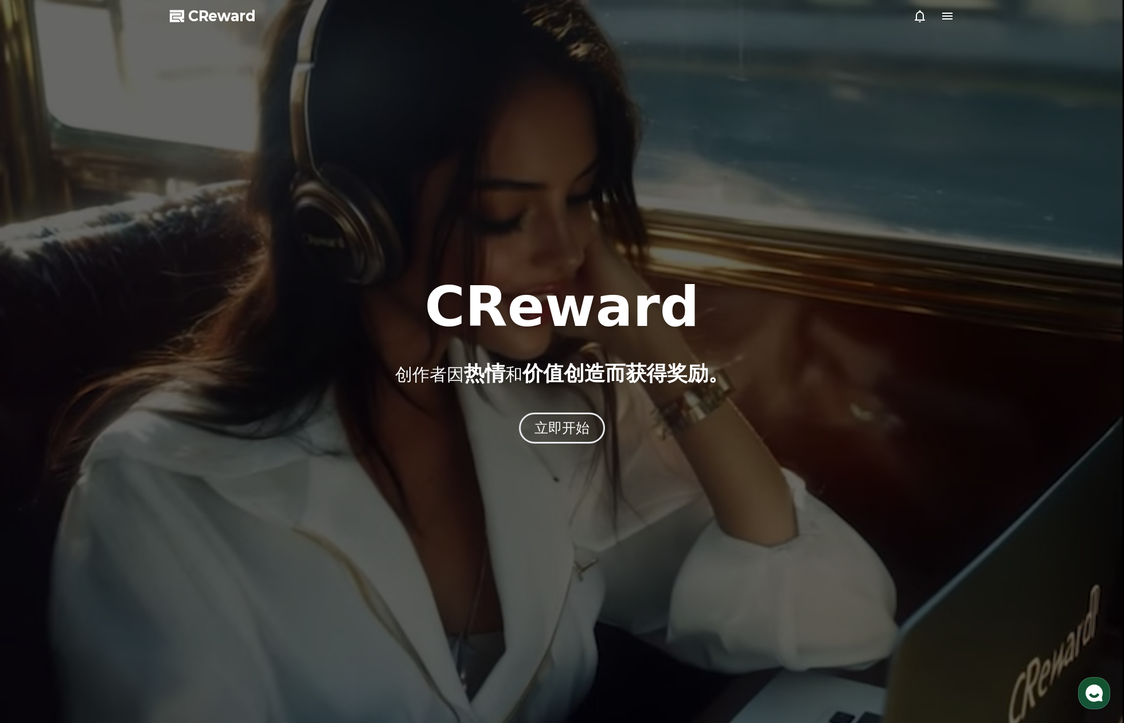
select select "**********"
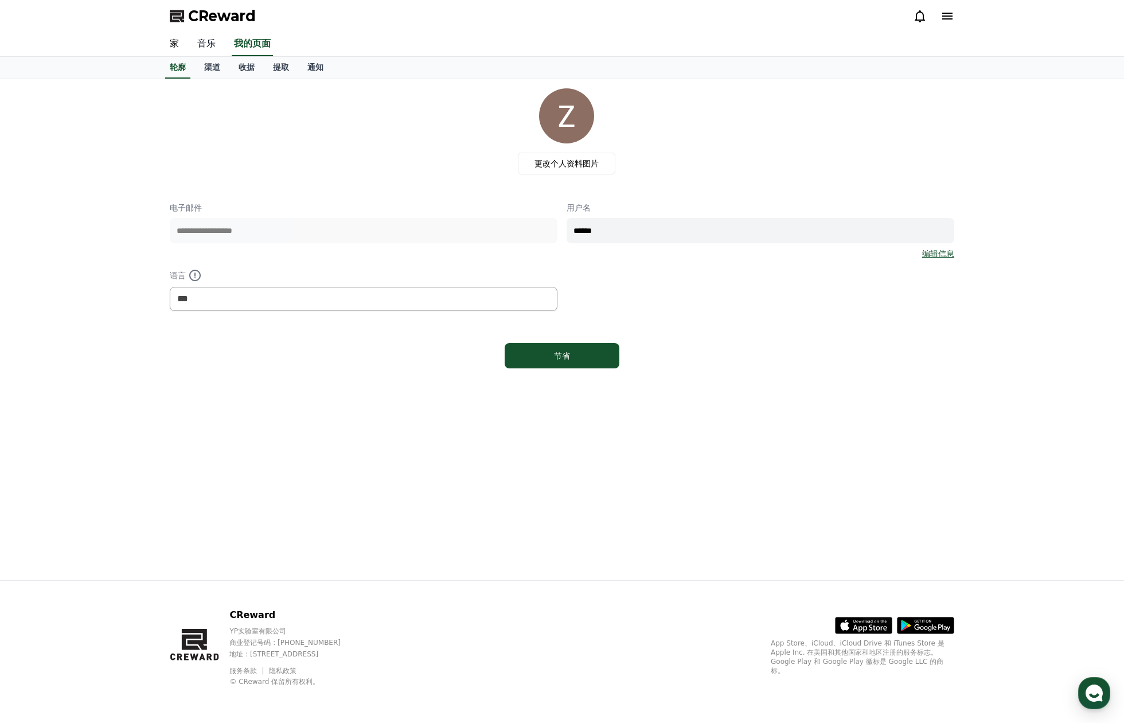
click at [210, 45] on font "音乐" at bounding box center [206, 43] width 18 height 11
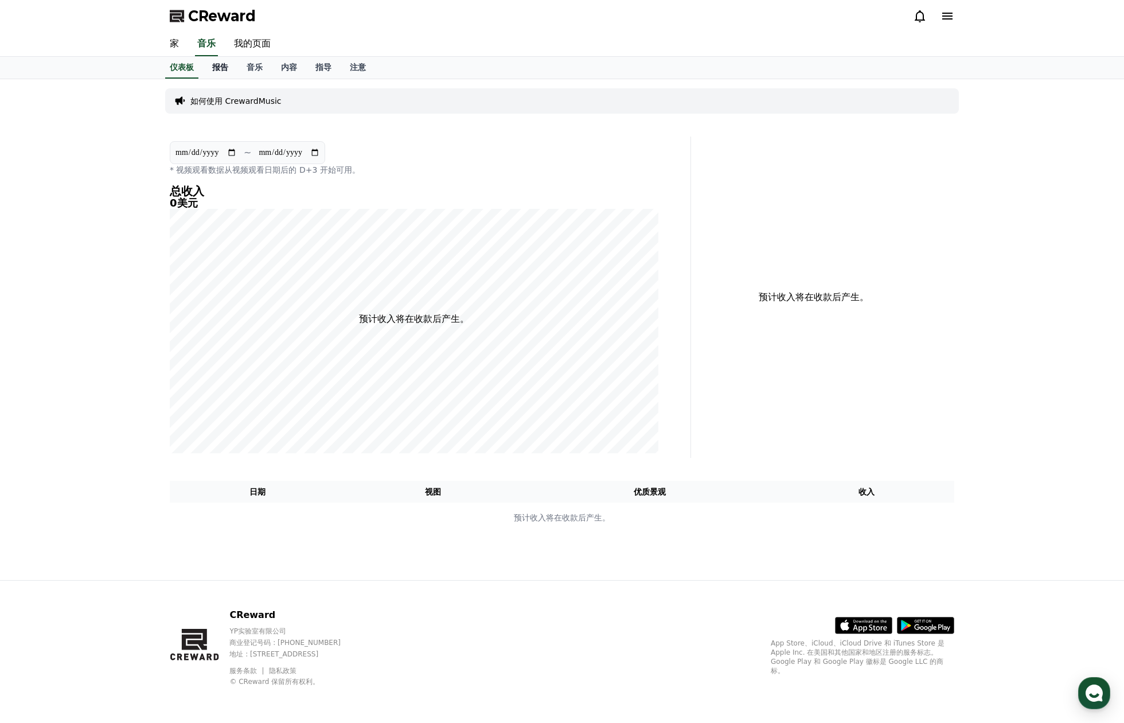
click at [229, 69] on link "报告" at bounding box center [220, 68] width 34 height 22
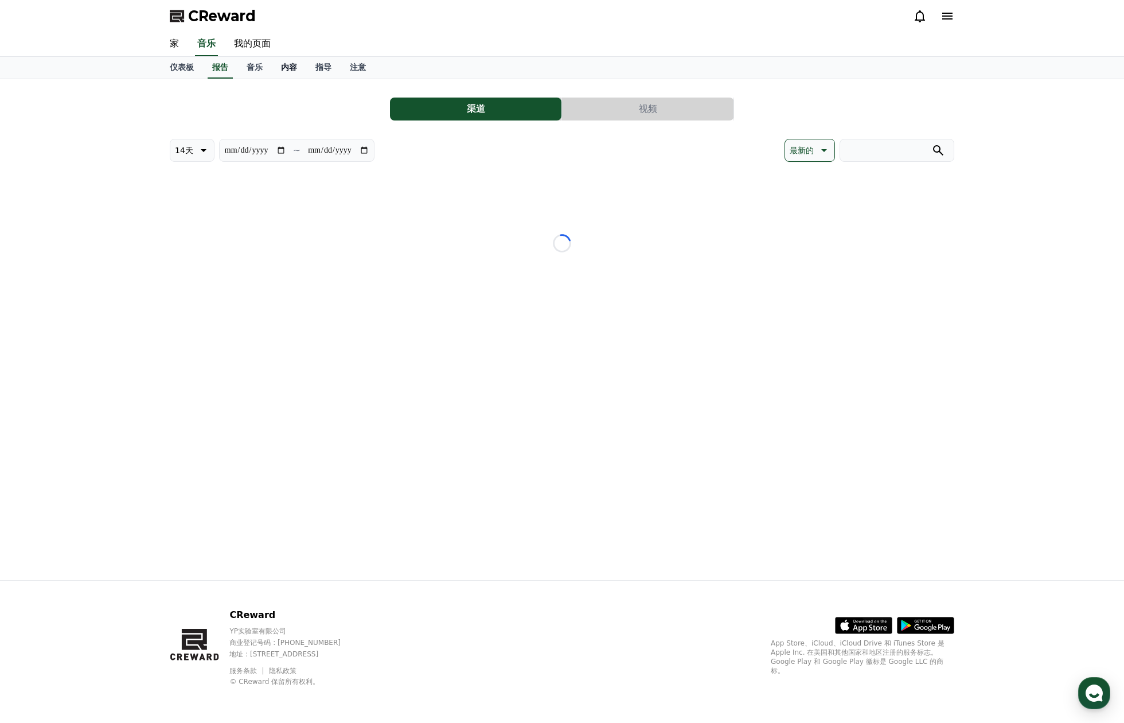
click at [304, 65] on link "内容" at bounding box center [289, 68] width 34 height 22
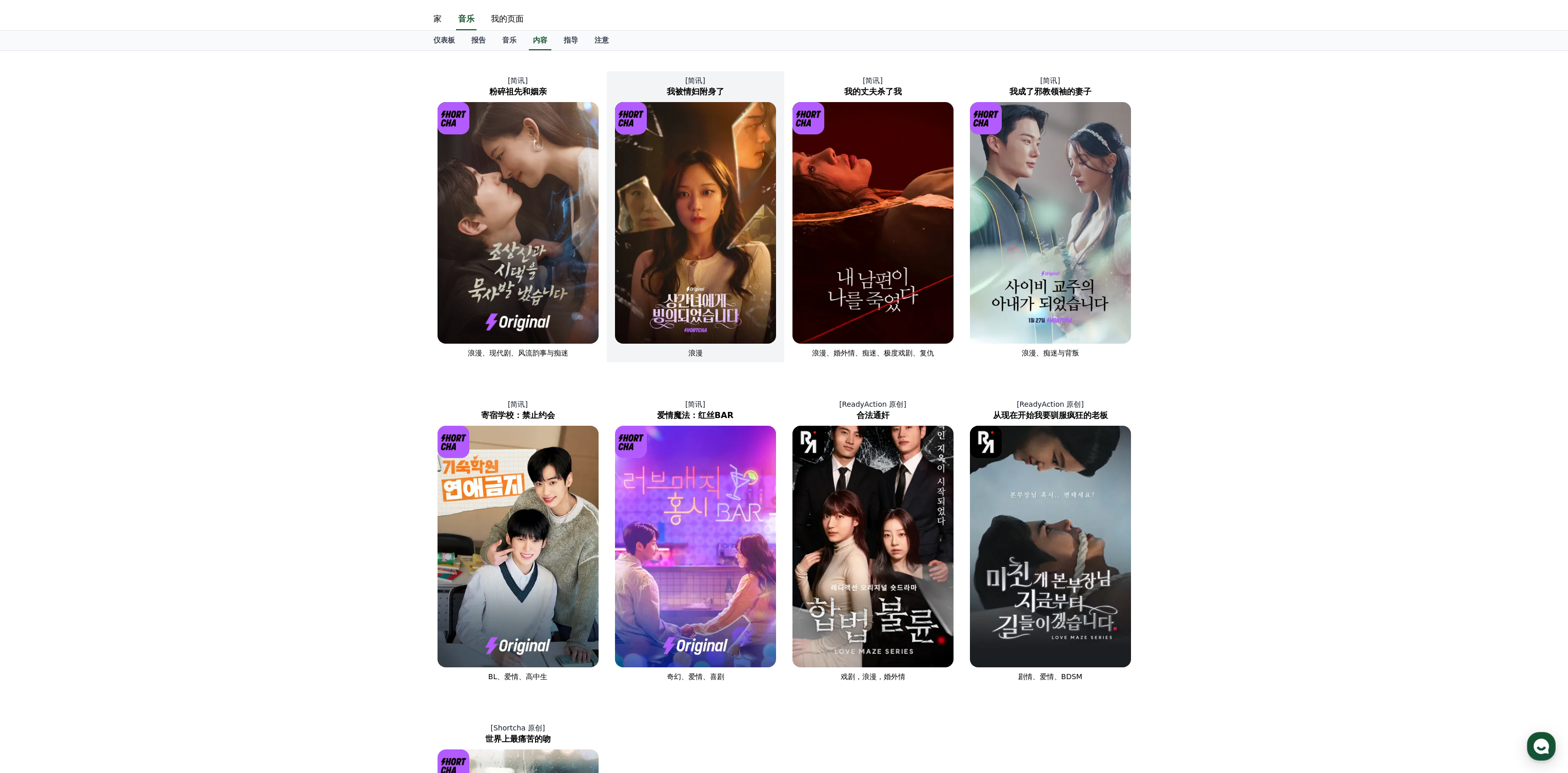
scroll to position [17, 0]
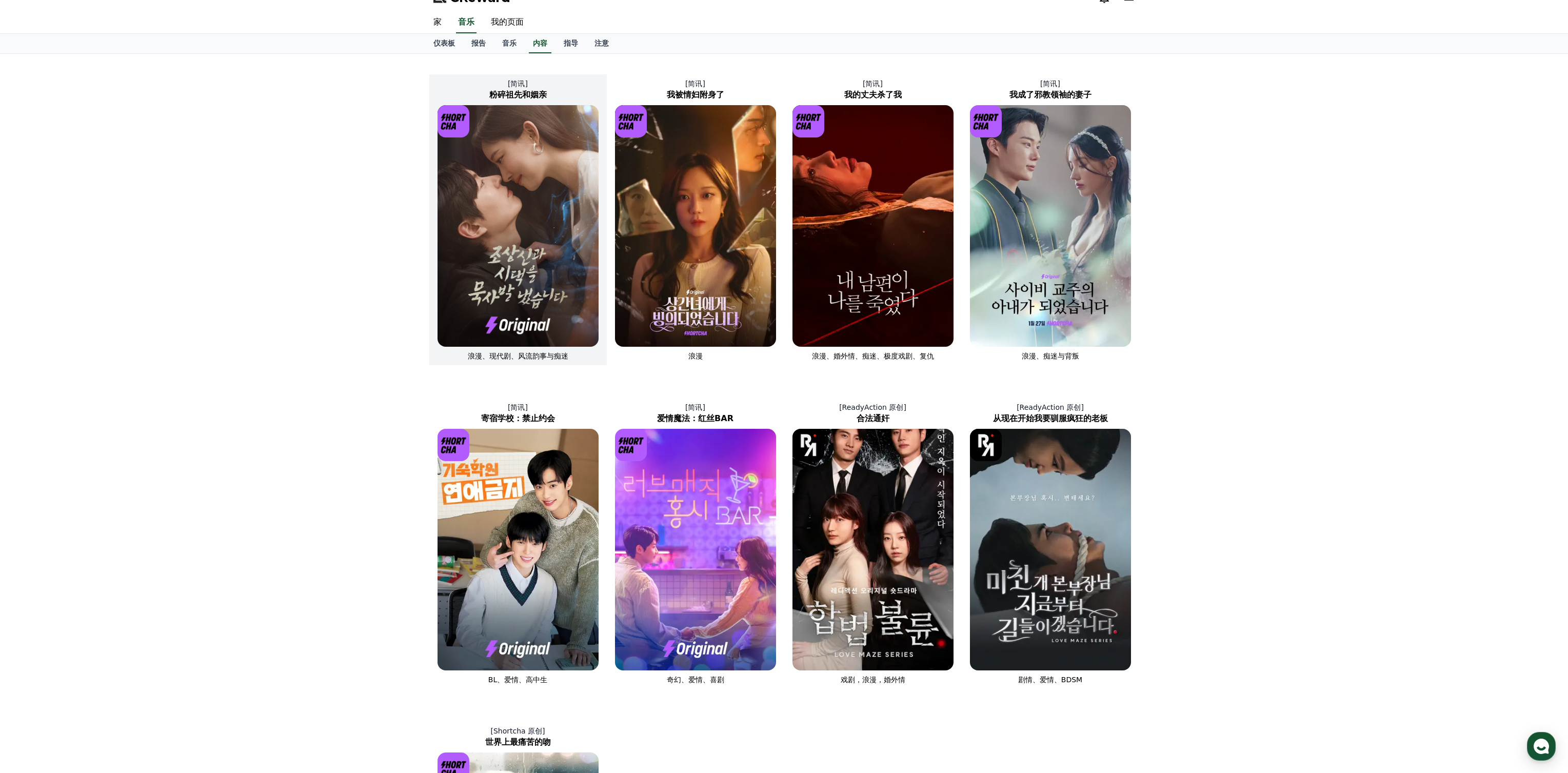
click at [543, 244] on img at bounding box center [518, 226] width 161 height 242
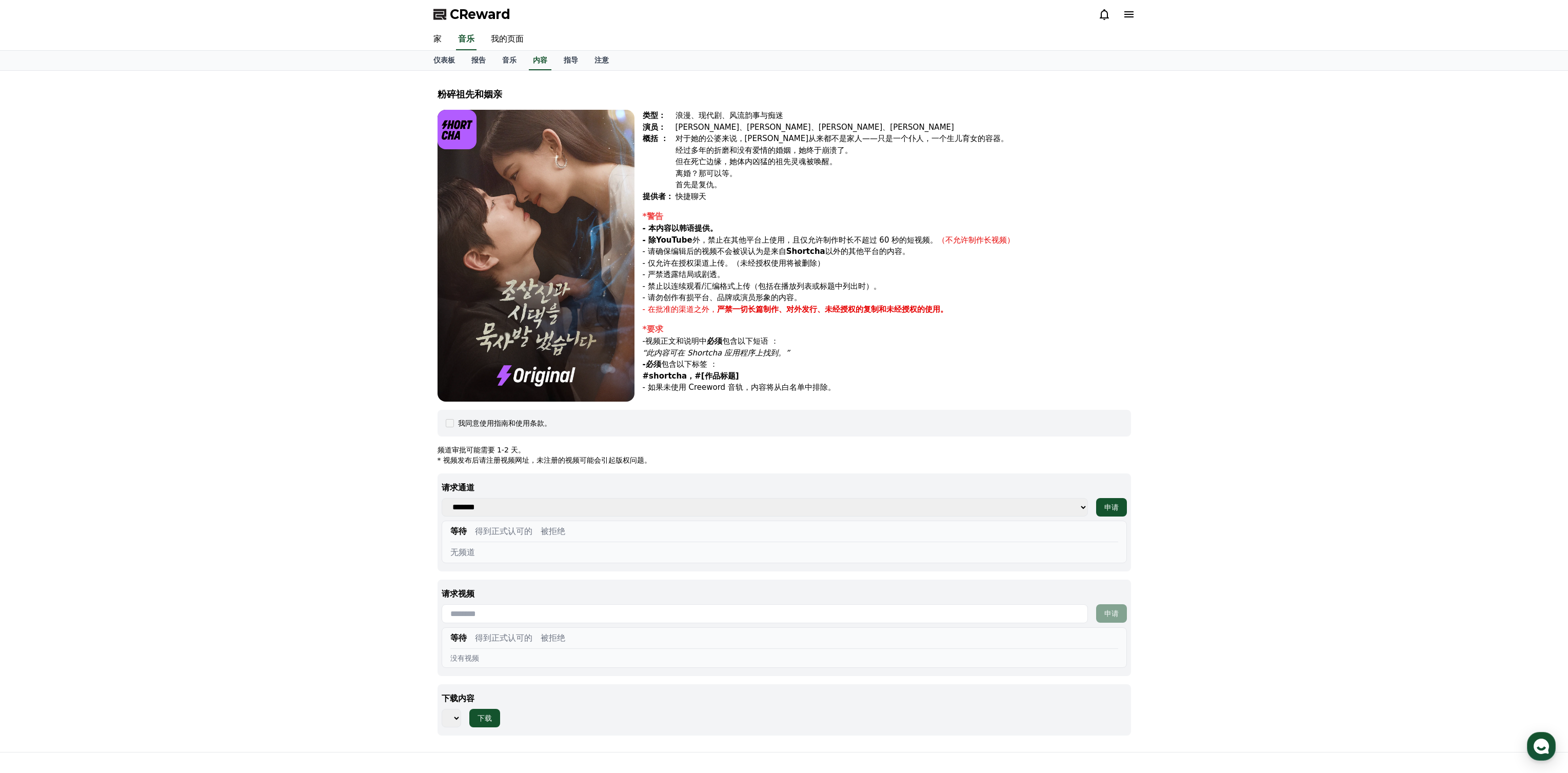
click at [614, 505] on select "******* ***" at bounding box center [765, 507] width 647 height 19
select select
click at [442, 498] on select "******* ***" at bounding box center [765, 507] width 647 height 19
click at [606, 539] on div "等待 得到正式认可的 被拒绝" at bounding box center [784, 533] width 668 height 17
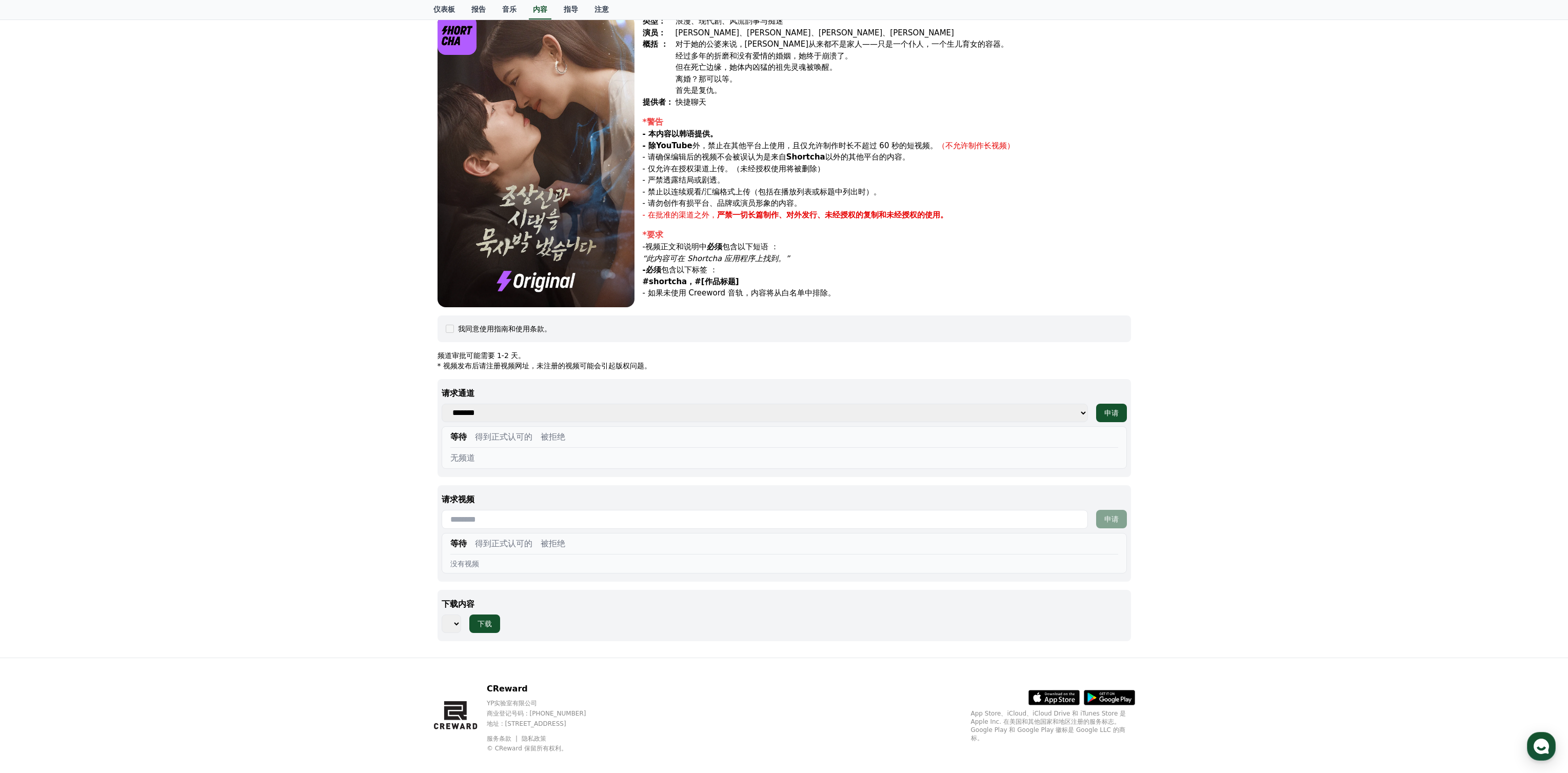
scroll to position [106, 0]
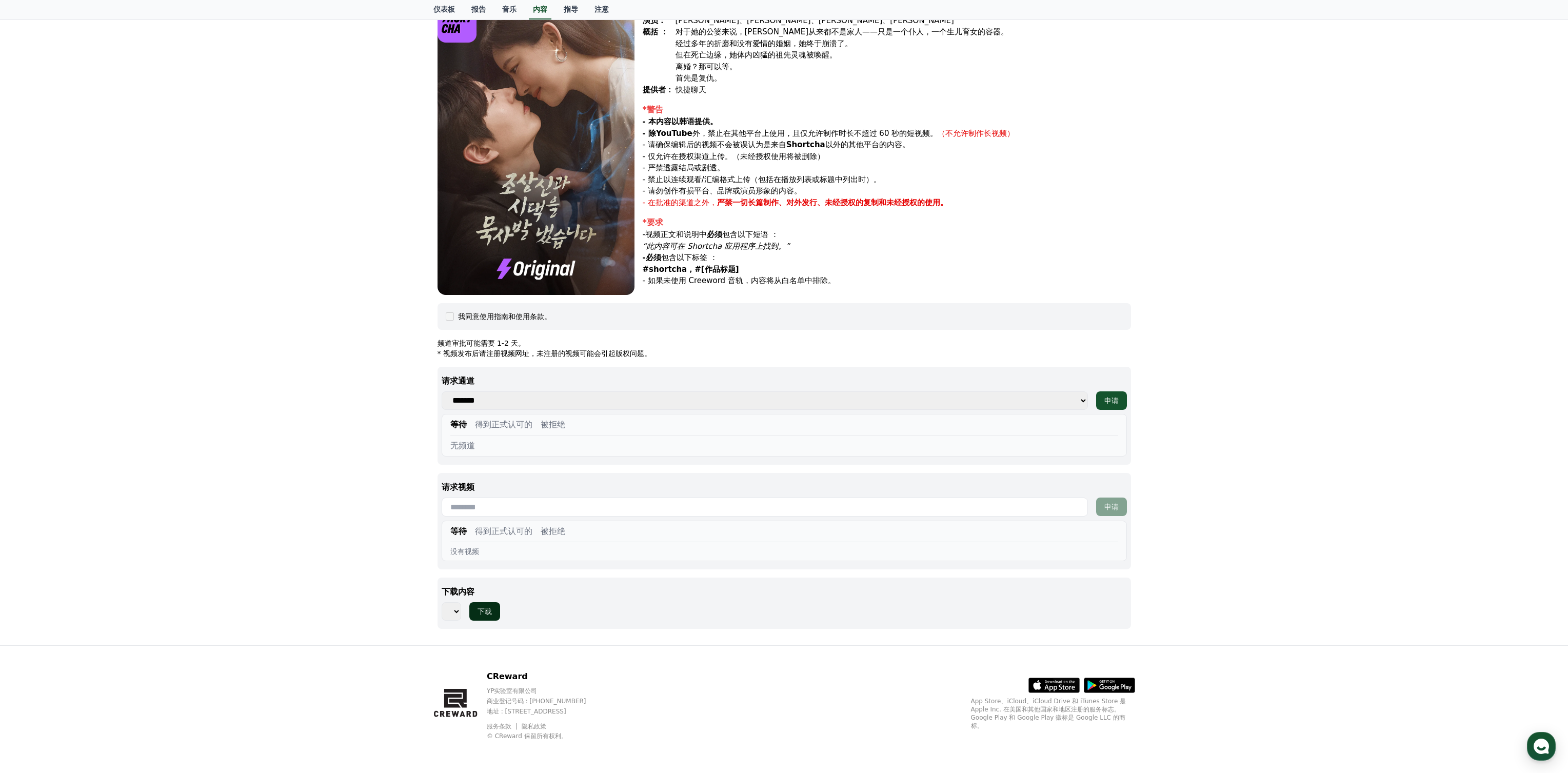
click at [470, 612] on button "下载" at bounding box center [485, 611] width 30 height 19
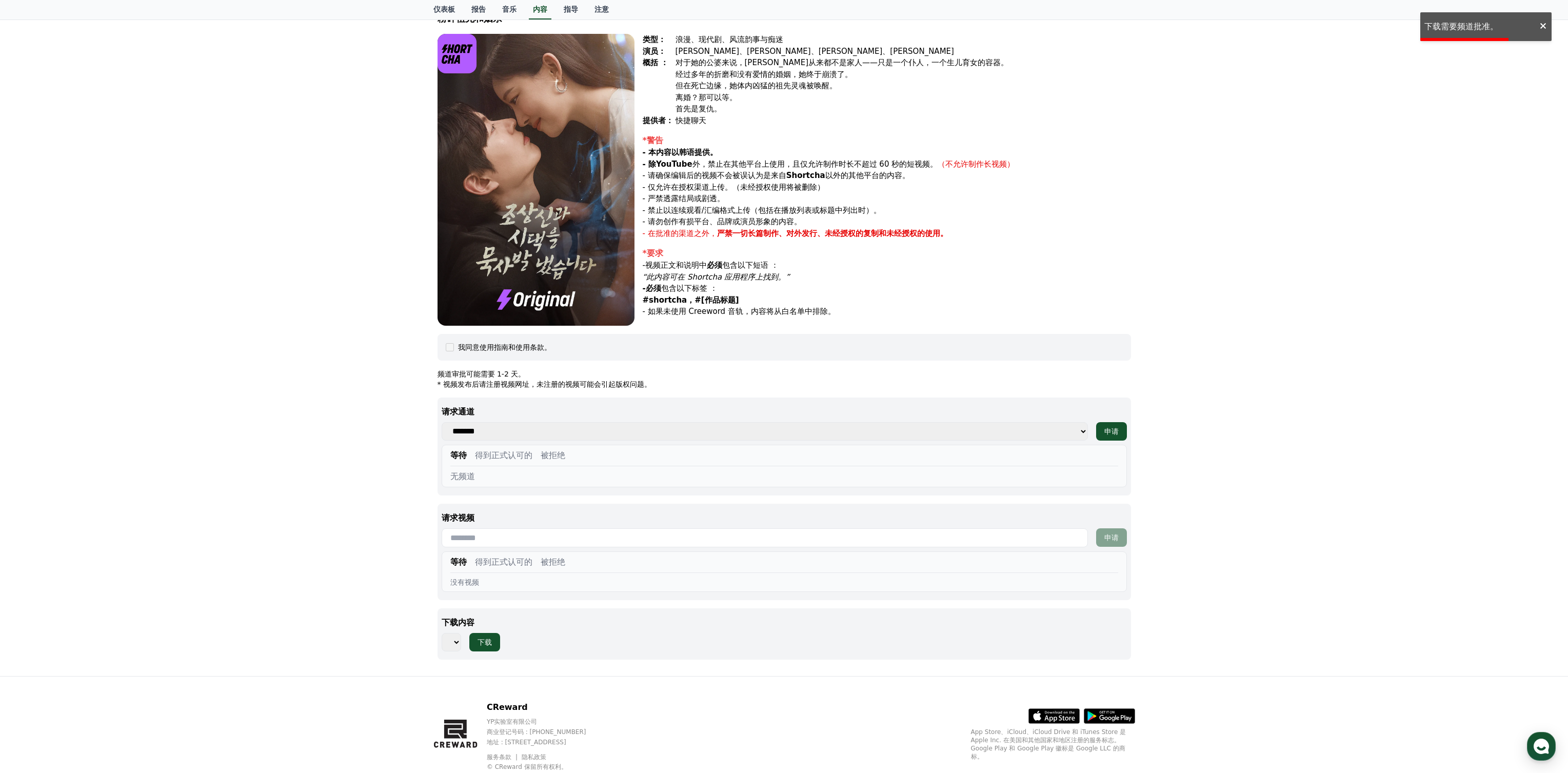
scroll to position [0, 0]
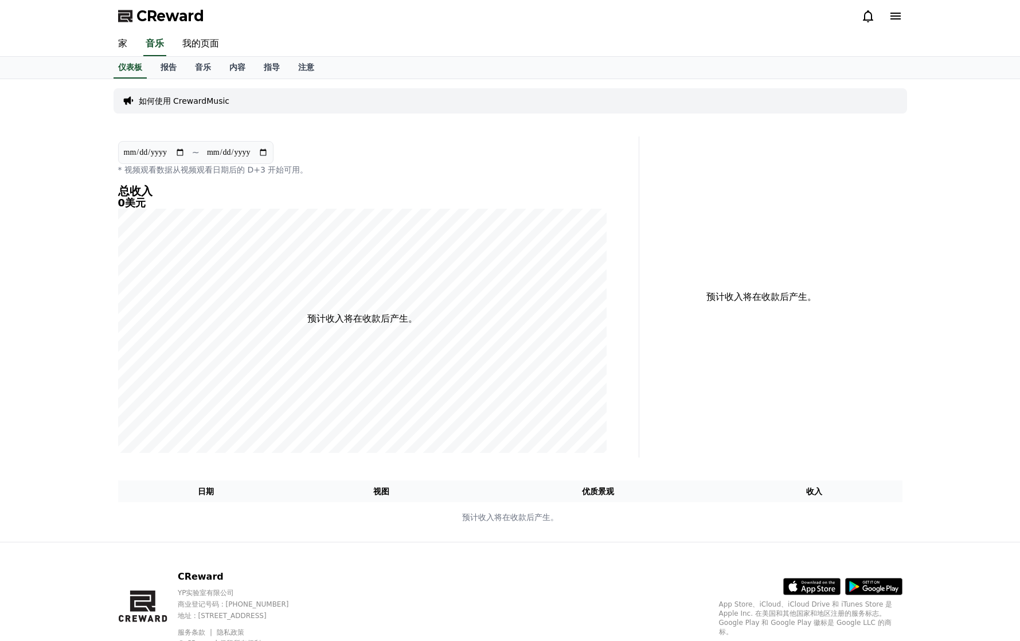
click at [490, 77] on div "仪表板 报告 音乐 内容 指导 注意" at bounding box center [510, 68] width 803 height 22
click at [816, 590] on icon at bounding box center [825, 586] width 30 height 17
click at [308, 64] on font "注意" at bounding box center [306, 67] width 16 height 9
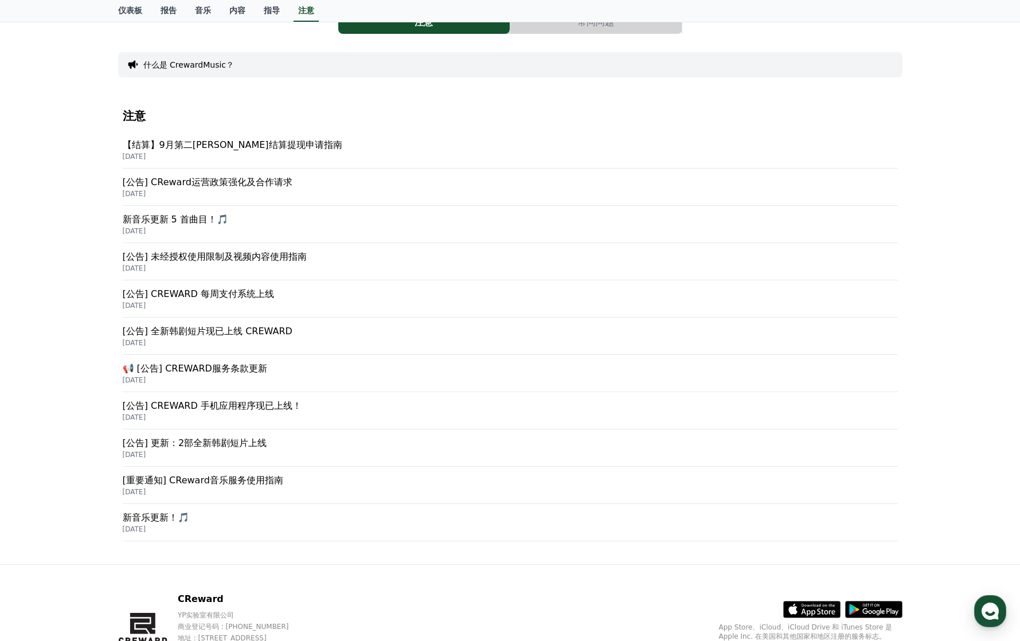
scroll to position [96, 0]
